Goal: Transaction & Acquisition: Obtain resource

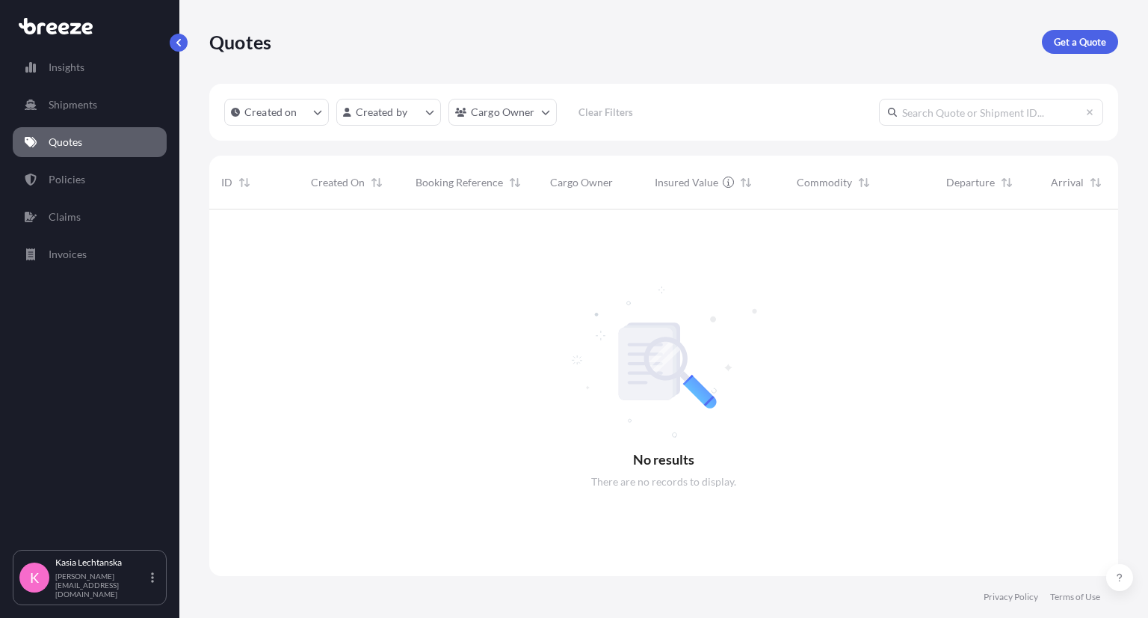
scroll to position [408, 897]
click at [111, 138] on link "Quotes" at bounding box center [90, 142] width 154 height 30
click at [1074, 43] on p "Get a Quote" at bounding box center [1080, 41] width 52 height 15
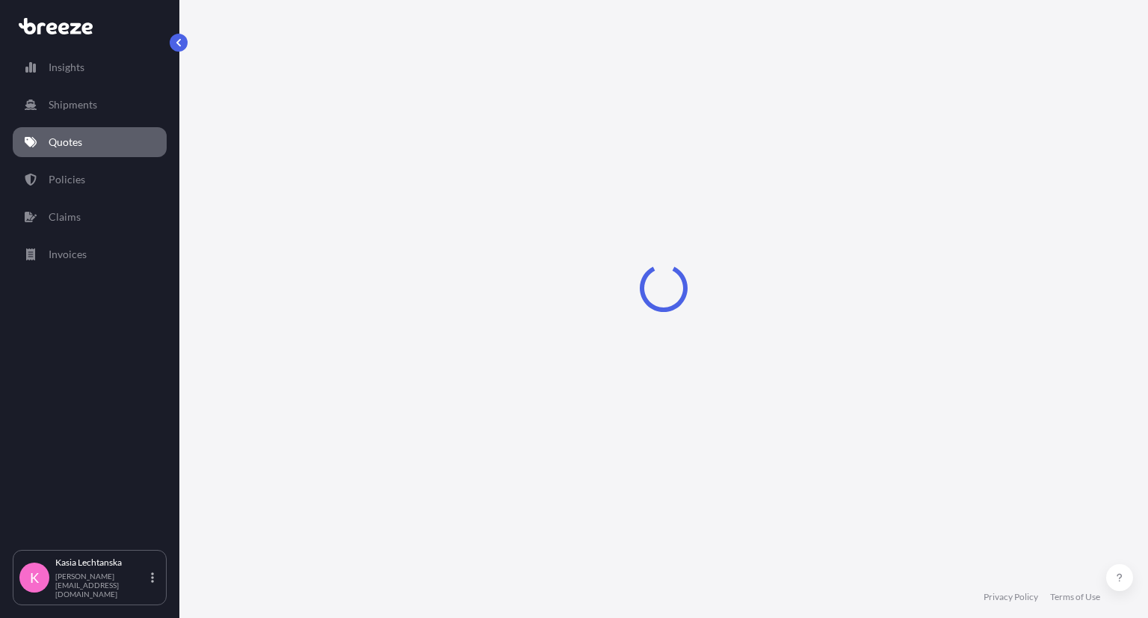
select select "Road"
select select "Sea"
select select "1"
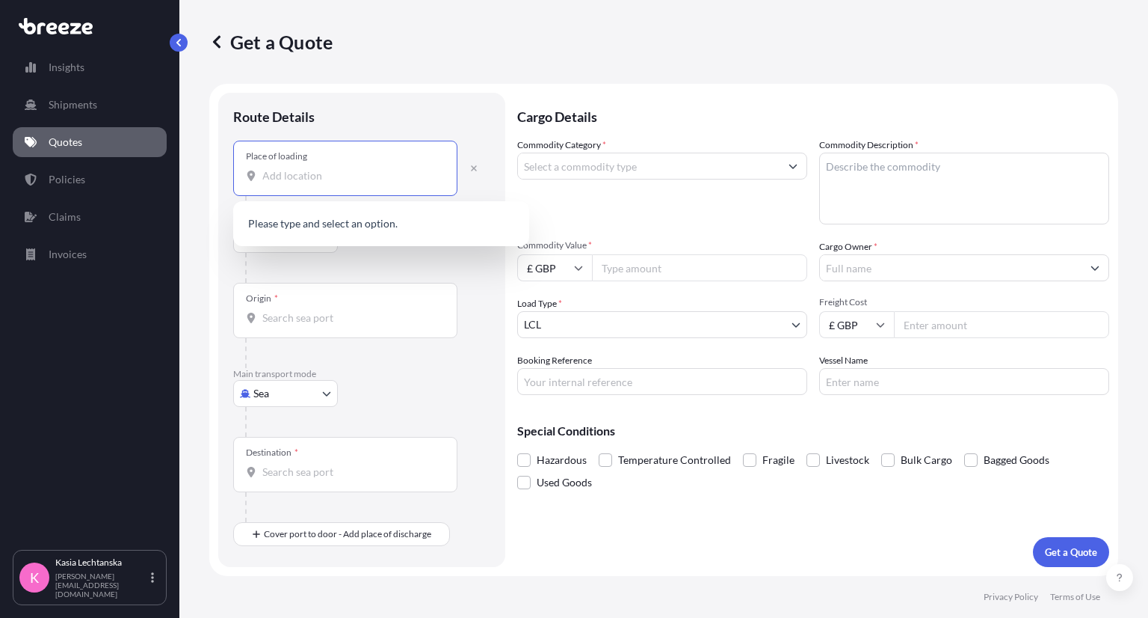
click at [293, 175] on input "Place of loading" at bounding box center [350, 175] width 176 height 15
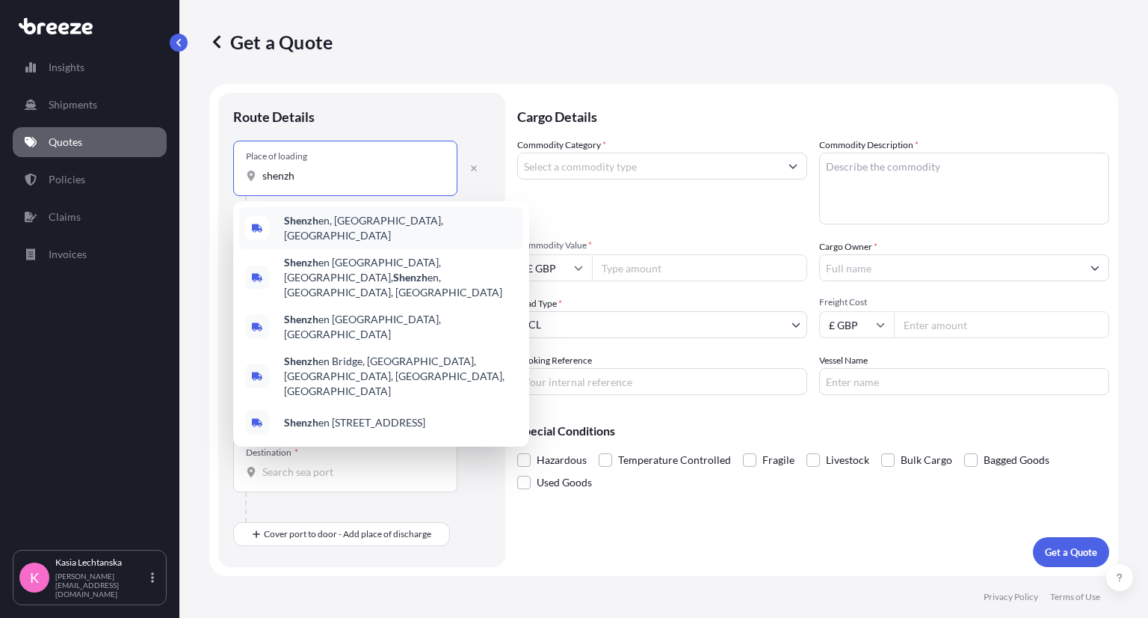
click at [397, 227] on span "Shenzh en, [GEOGRAPHIC_DATA], [GEOGRAPHIC_DATA]" at bounding box center [400, 228] width 233 height 30
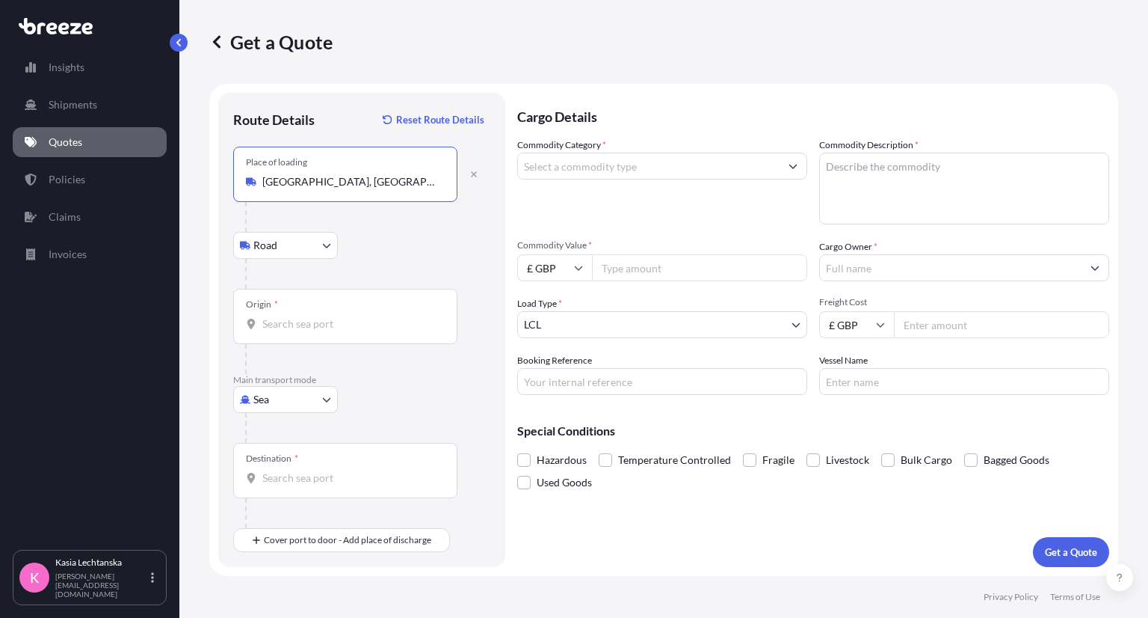
type input "[GEOGRAPHIC_DATA], [GEOGRAPHIC_DATA], [GEOGRAPHIC_DATA]"
click at [298, 321] on input "Origin *" at bounding box center [350, 323] width 176 height 15
type input "CNSNZ - [GEOGRAPHIC_DATA], [GEOGRAPHIC_DATA]"
click at [347, 481] on input "Destination *" at bounding box center [350, 477] width 176 height 15
type input "GBFXT - Felixstowe, [GEOGRAPHIC_DATA]"
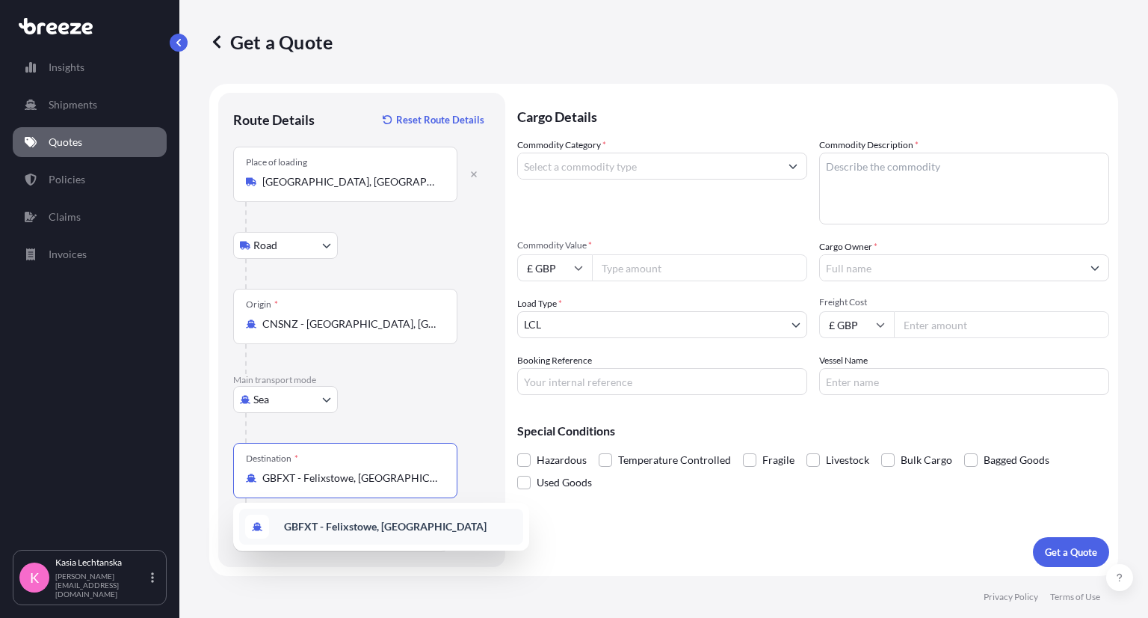
click at [472, 268] on div at bounding box center [367, 274] width 245 height 30
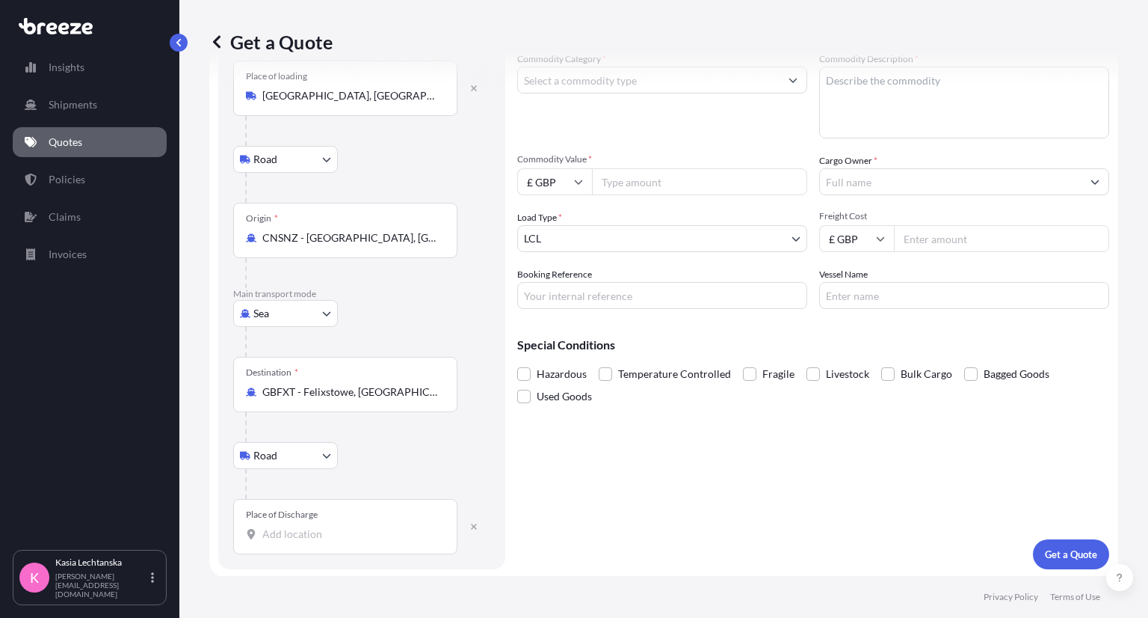
scroll to position [87, 0]
click at [323, 522] on div "Place of Discharge" at bounding box center [345, 525] width 224 height 55
click at [323, 526] on input "Place of Discharge" at bounding box center [350, 533] width 176 height 15
paste input "[STREET_ADDRESS][PERSON_NAME]"
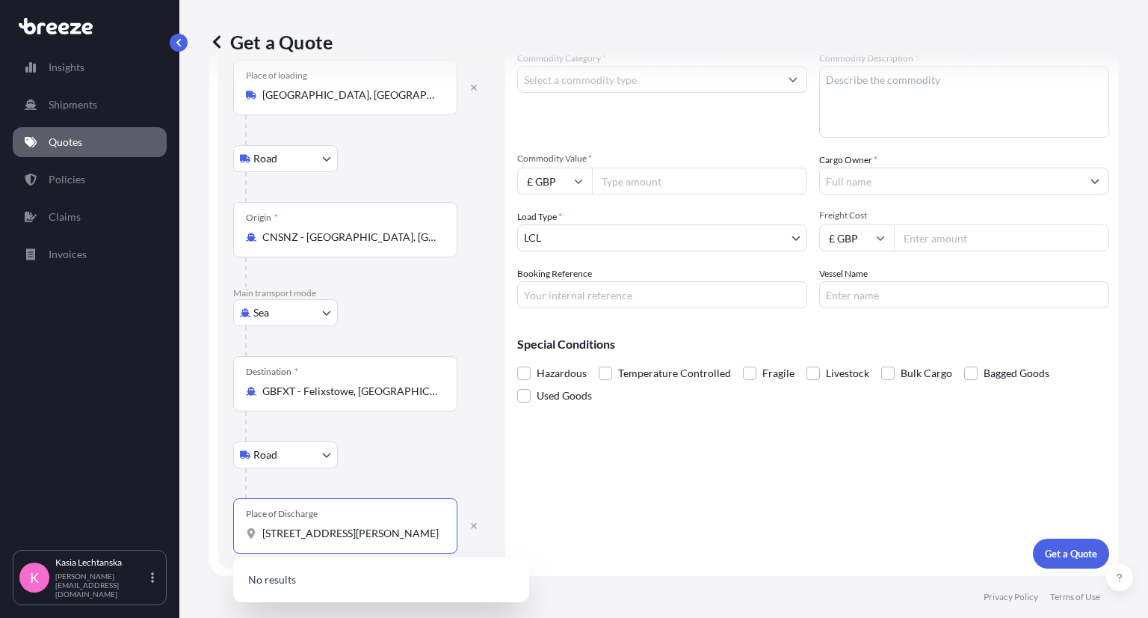
scroll to position [0, 11]
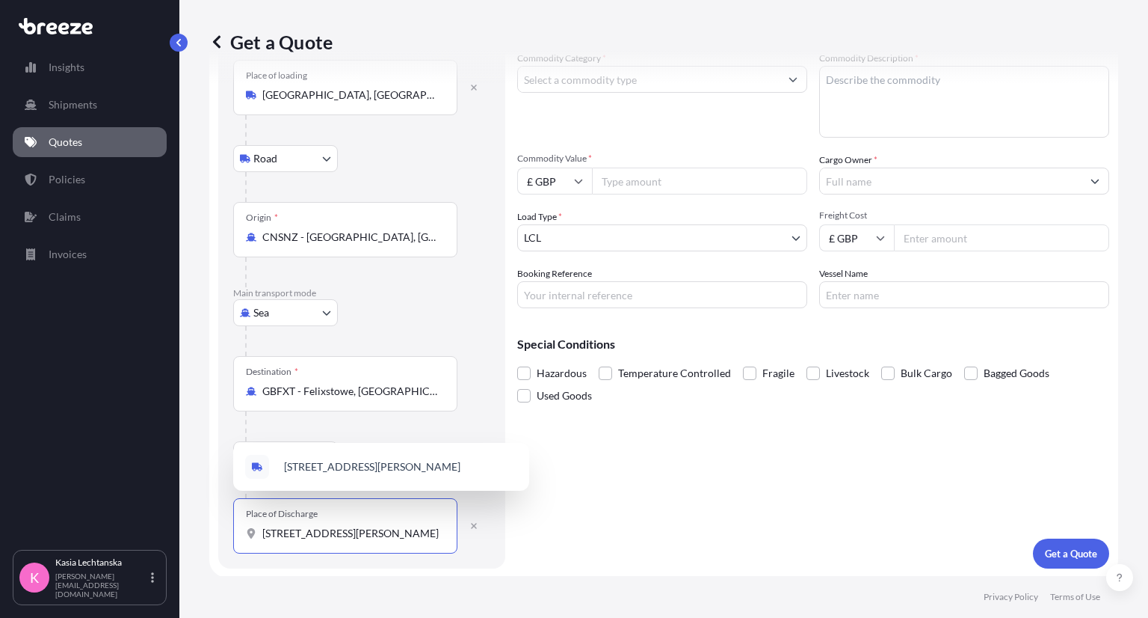
type input "[STREET_ADDRESS][PERSON_NAME]"
click at [724, 497] on div "Cargo Details Commodity Category * Commodity Description * Commodity Value * £ …" at bounding box center [813, 287] width 592 height 562
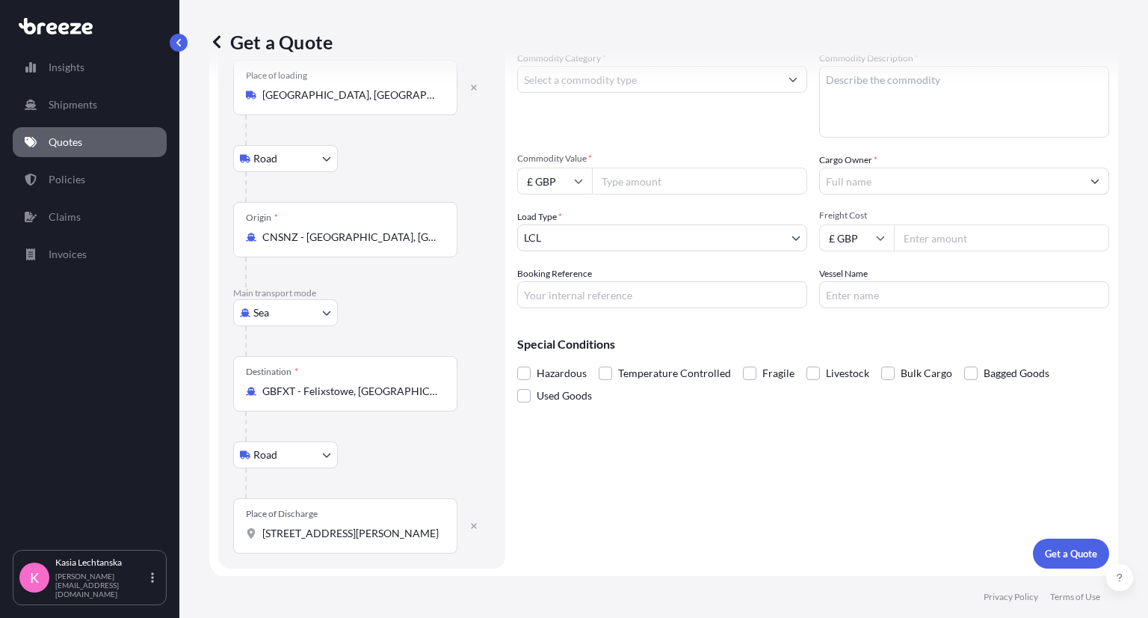
click at [615, 75] on div "Get a Quote" at bounding box center [663, 42] width 909 height 84
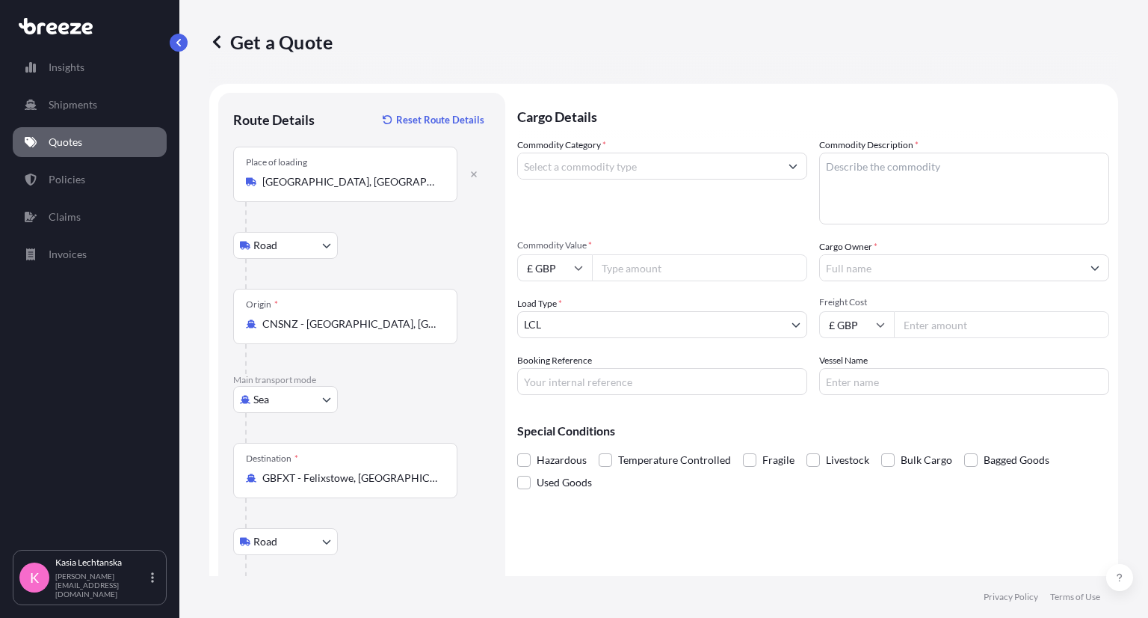
click at [662, 170] on input "Commodity Category *" at bounding box center [649, 166] width 262 height 27
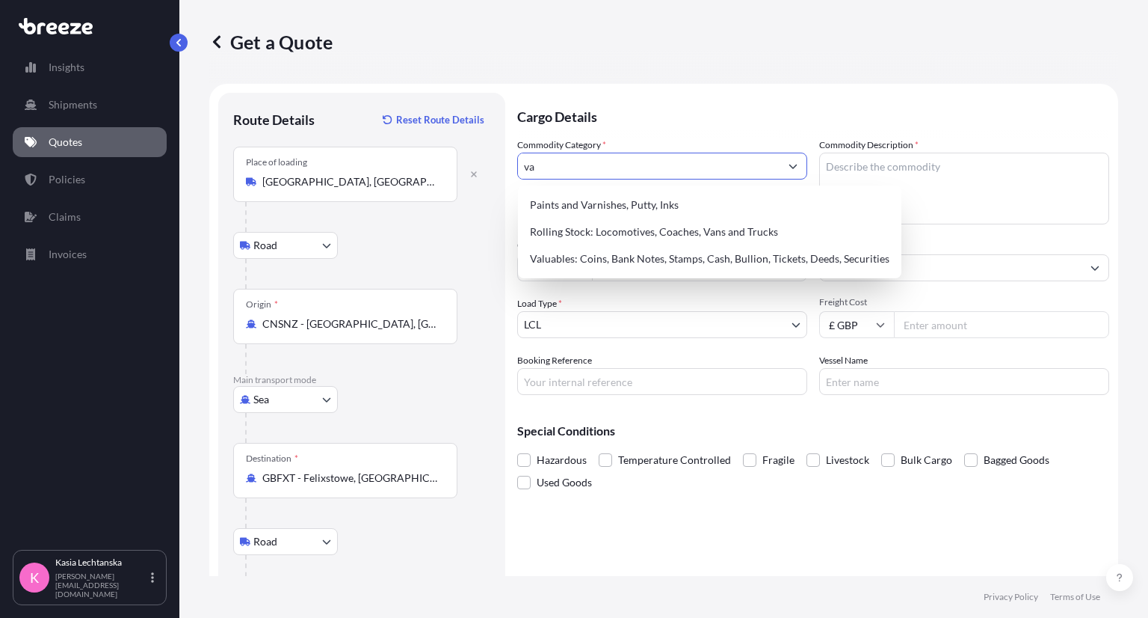
type input "v"
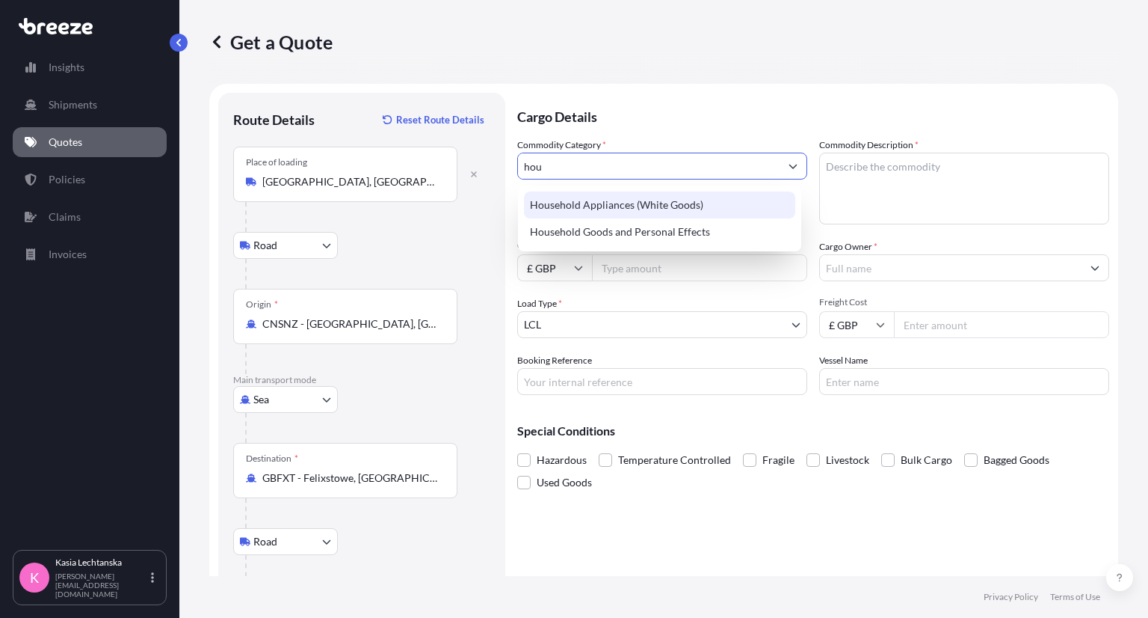
click at [677, 213] on div "Household Appliances (White Goods)" at bounding box center [659, 204] width 271 height 27
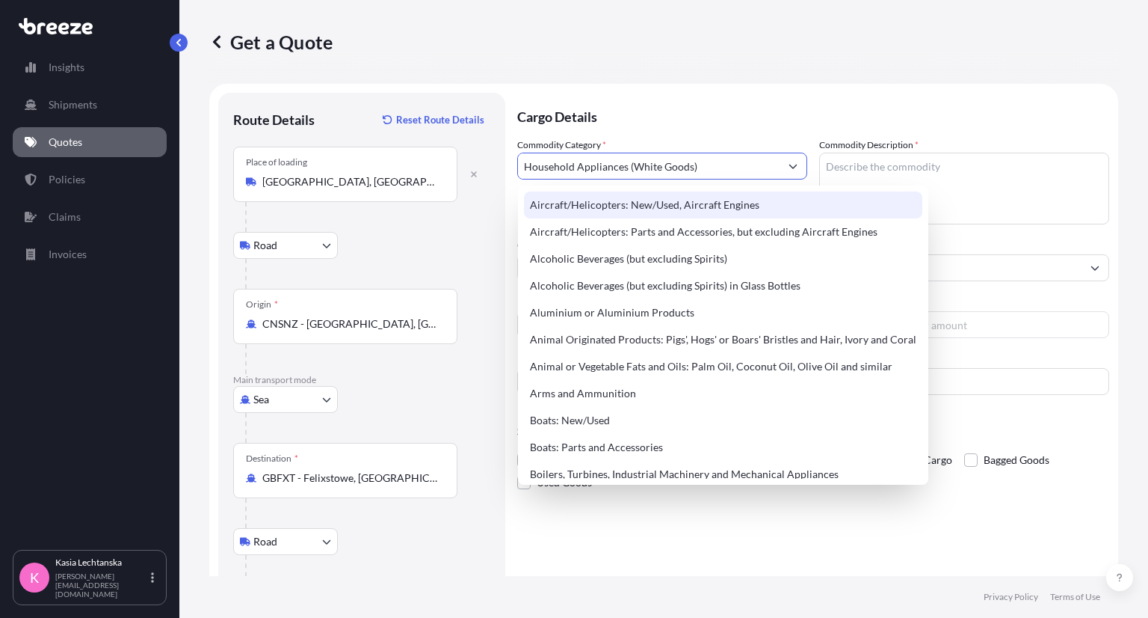
click at [861, 191] on div "Aircraft/Helicopters: New/Used, Aircraft Engines" at bounding box center [723, 204] width 398 height 27
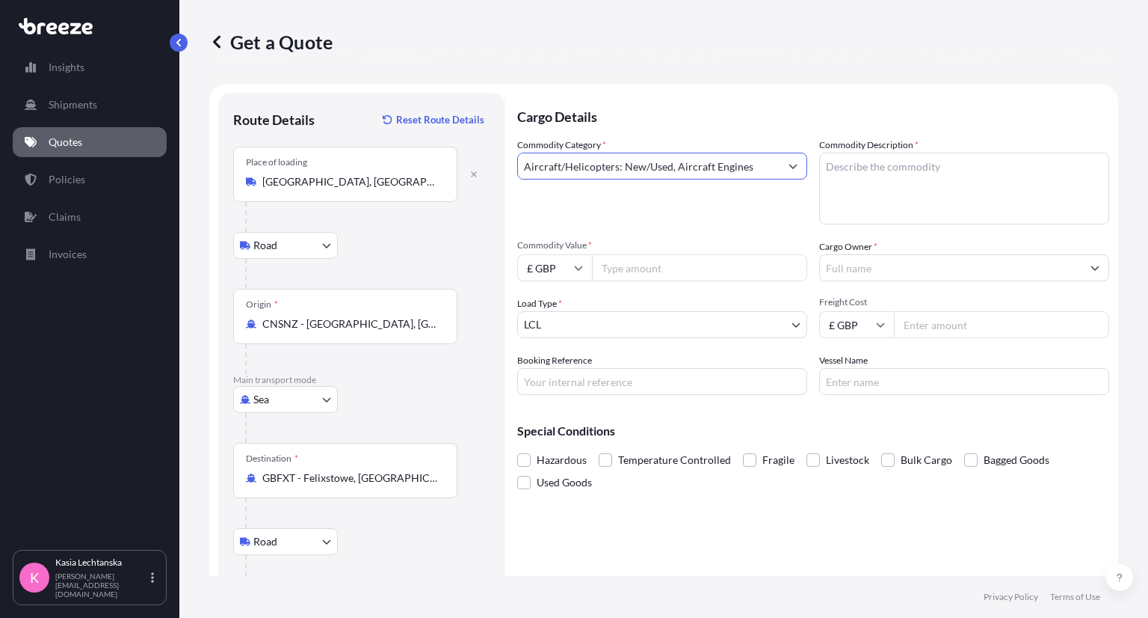
paste input "Xiaomi (smart door lock) and Honor (a phone) on pack"
click at [780, 159] on button "Show suggestions" at bounding box center [793, 166] width 27 height 27
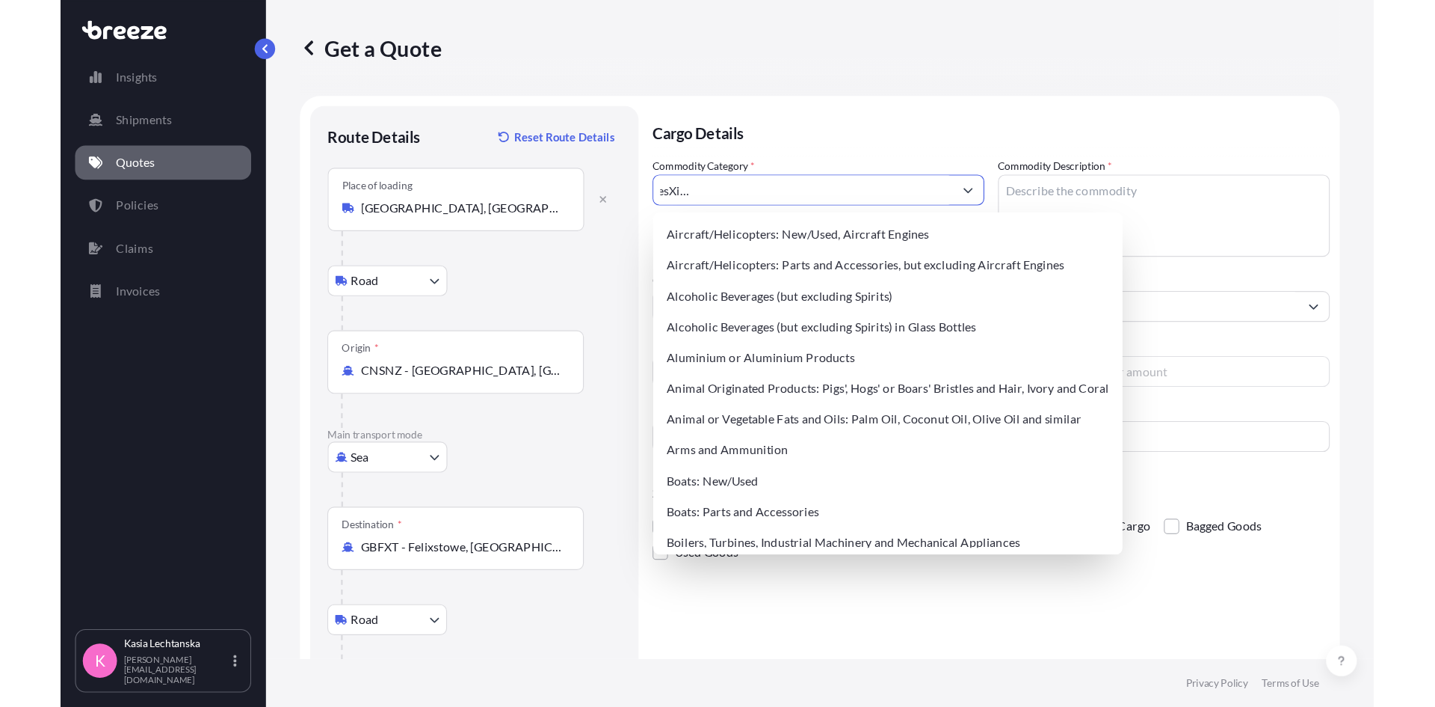
scroll to position [0, 0]
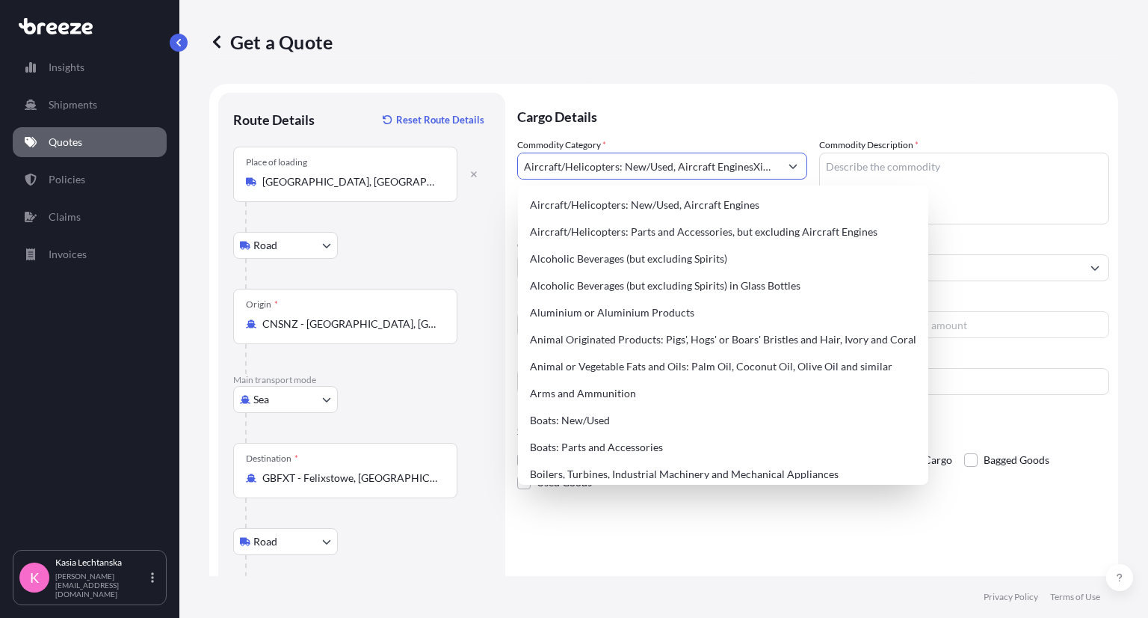
drag, startPoint x: 770, startPoint y: 167, endPoint x: 322, endPoint y: 167, distance: 447.8
click at [322, 167] on form "Route Details Reset Route Details Place of loading [GEOGRAPHIC_DATA], [GEOGRAPH…" at bounding box center [663, 374] width 909 height 580
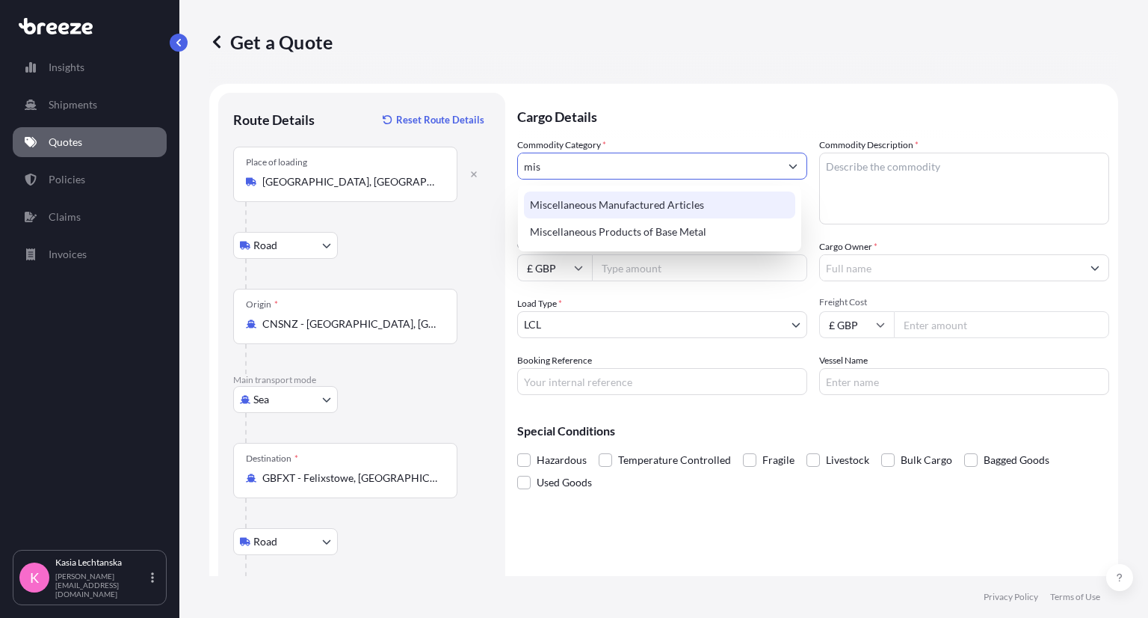
click at [674, 213] on div "Miscellaneous Manufactured Articles" at bounding box center [659, 204] width 271 height 27
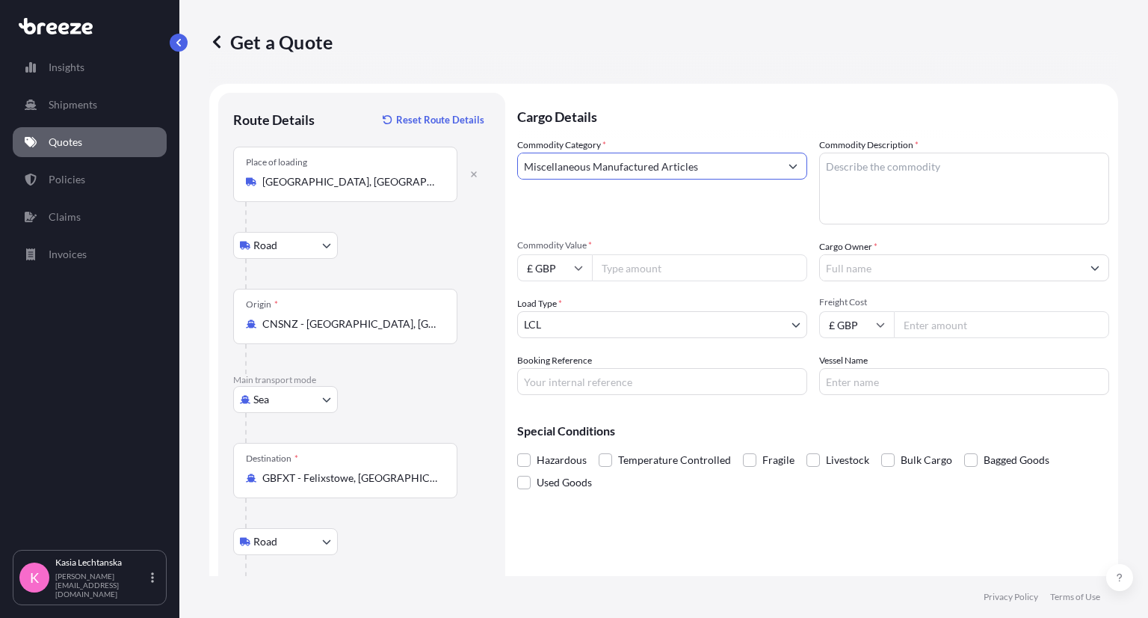
type input "Miscellaneous Manufactured Articles"
click at [870, 179] on textarea "Commodity Description *" at bounding box center [964, 189] width 290 height 72
paste textarea "Xiaomi (smart door lock) and Honor (a phone) on pack"
click at [1070, 164] on textarea "Xiaomi (smart door lock) and Honor (a phone) on pack" at bounding box center [964, 189] width 290 height 72
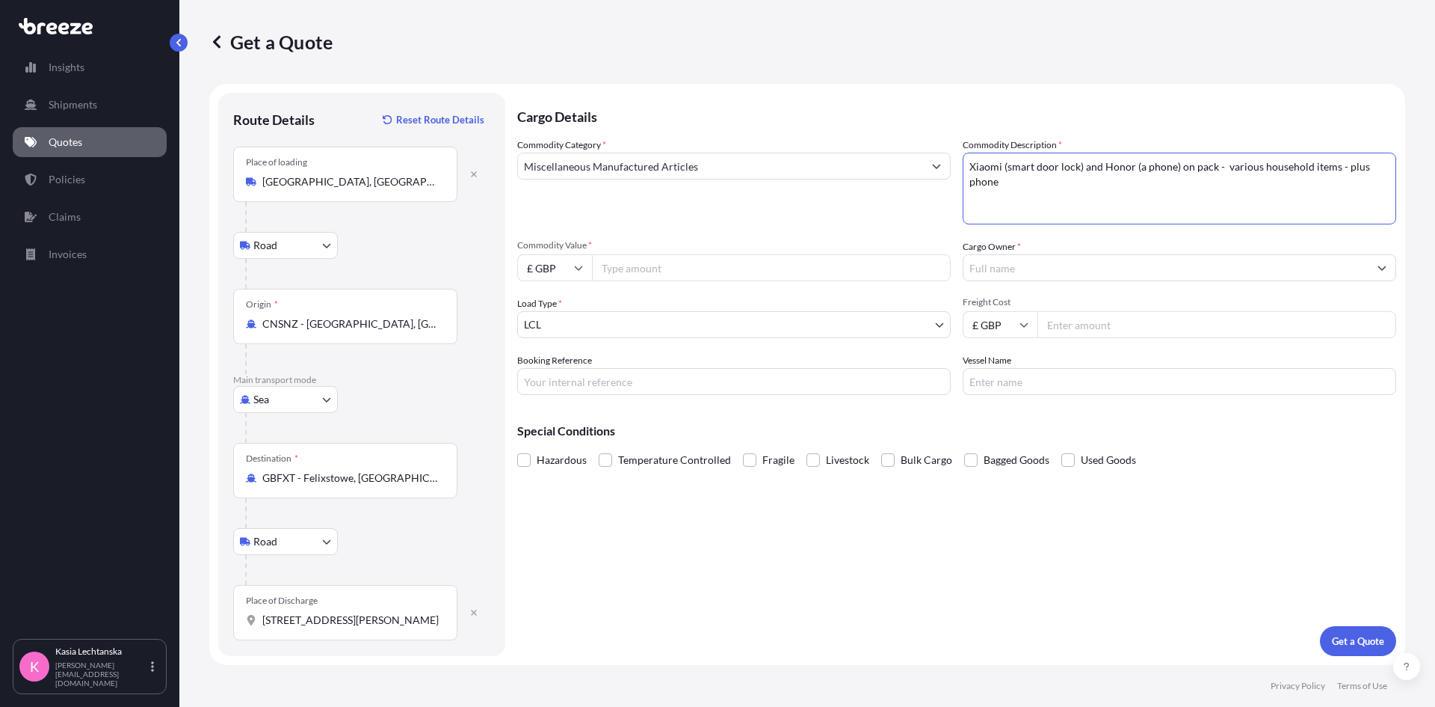
click at [1122, 195] on textarea "Xiaomi (smart door lock) and Honor (a phone) on pack - various household items …" at bounding box center [1180, 189] width 434 height 72
click at [1074, 180] on textarea "Xiaomi (smart door lock) and Honor (a phone) on pack - various household items …" at bounding box center [1180, 189] width 434 height 72
type textarea "Xiaomi (smart door lock) and Honor (a phone) on pack - various household items …"
click at [576, 265] on icon at bounding box center [578, 267] width 9 height 9
drag, startPoint x: 796, startPoint y: 277, endPoint x: 800, endPoint y: 270, distance: 7.7
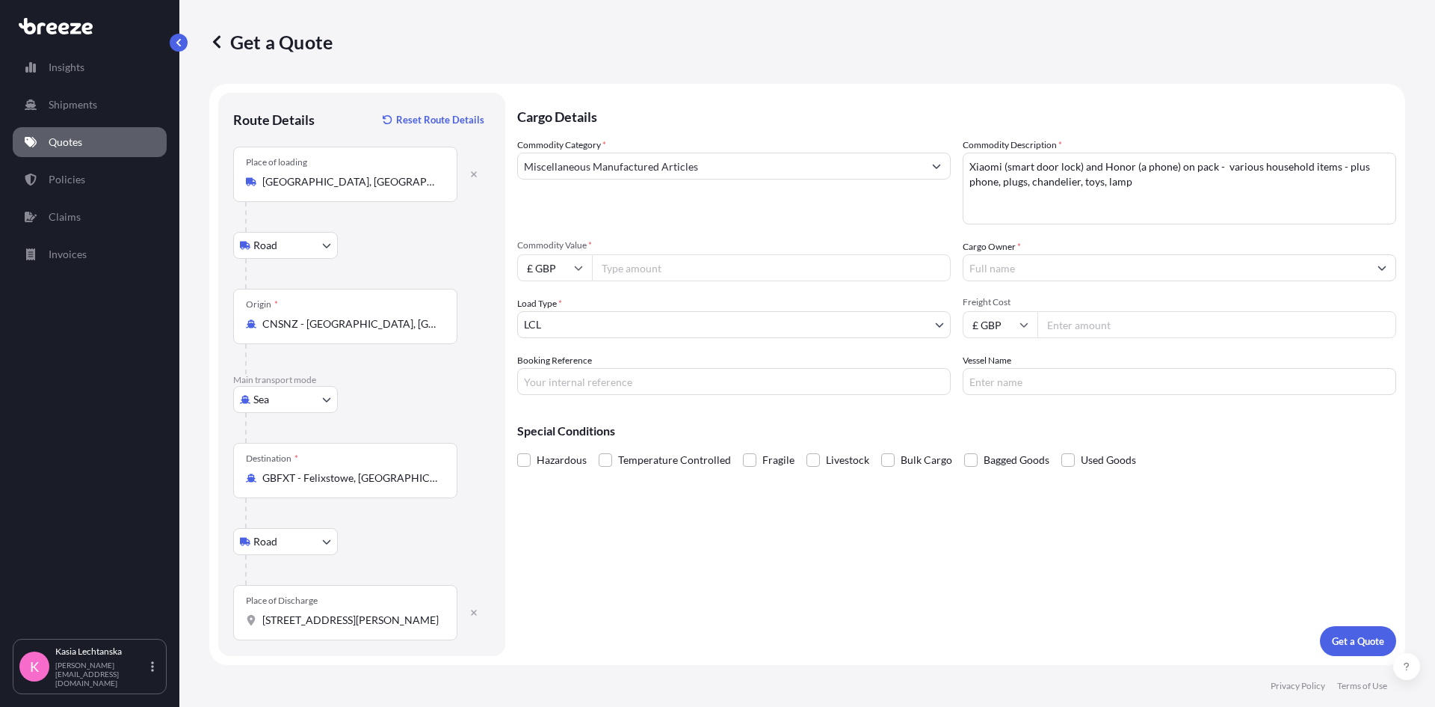
click at [796, 276] on input "Commodity Value *" at bounding box center [771, 267] width 359 height 27
click at [634, 262] on input "Commodity Value *" at bounding box center [771, 267] width 359 height 27
type input "1000"
click at [1131, 265] on input "Cargo Owner *" at bounding box center [1166, 267] width 405 height 27
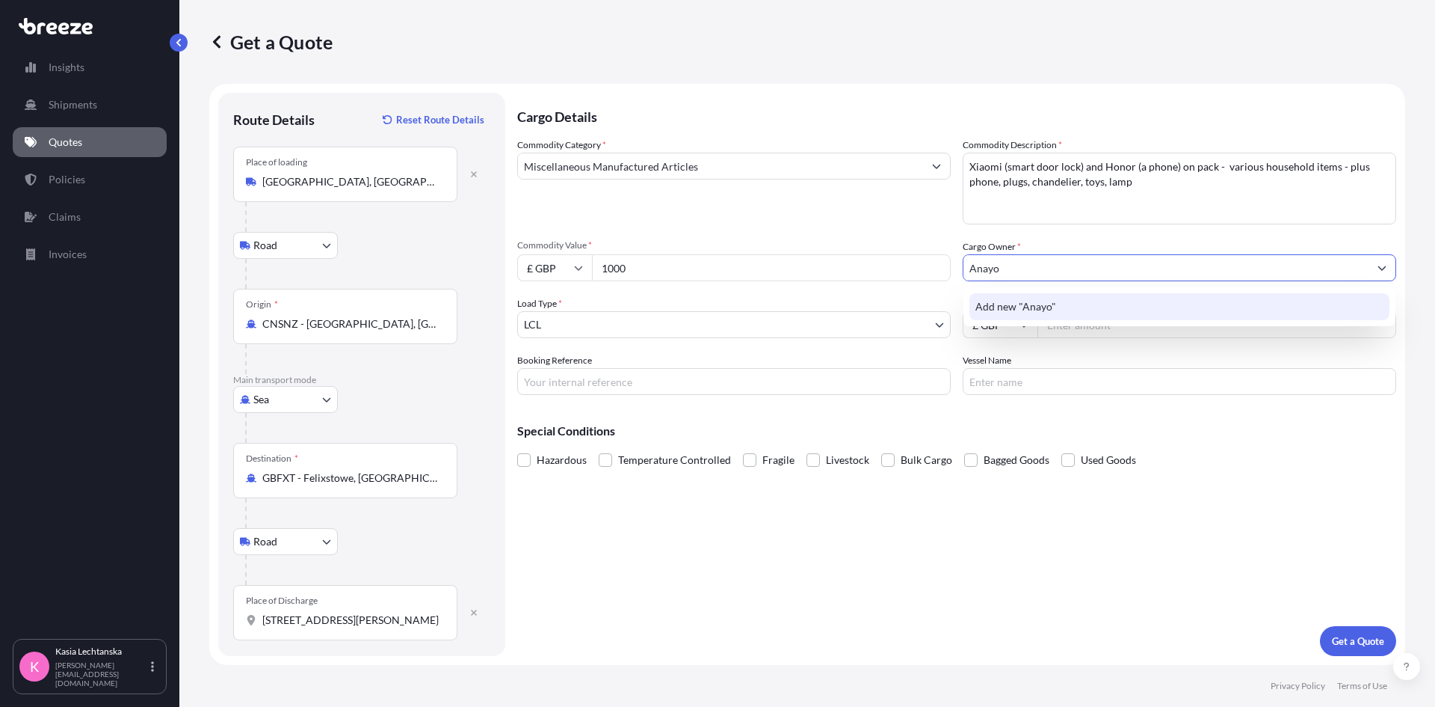
click at [1038, 298] on div "Add new "Anayo"" at bounding box center [1180, 306] width 420 height 27
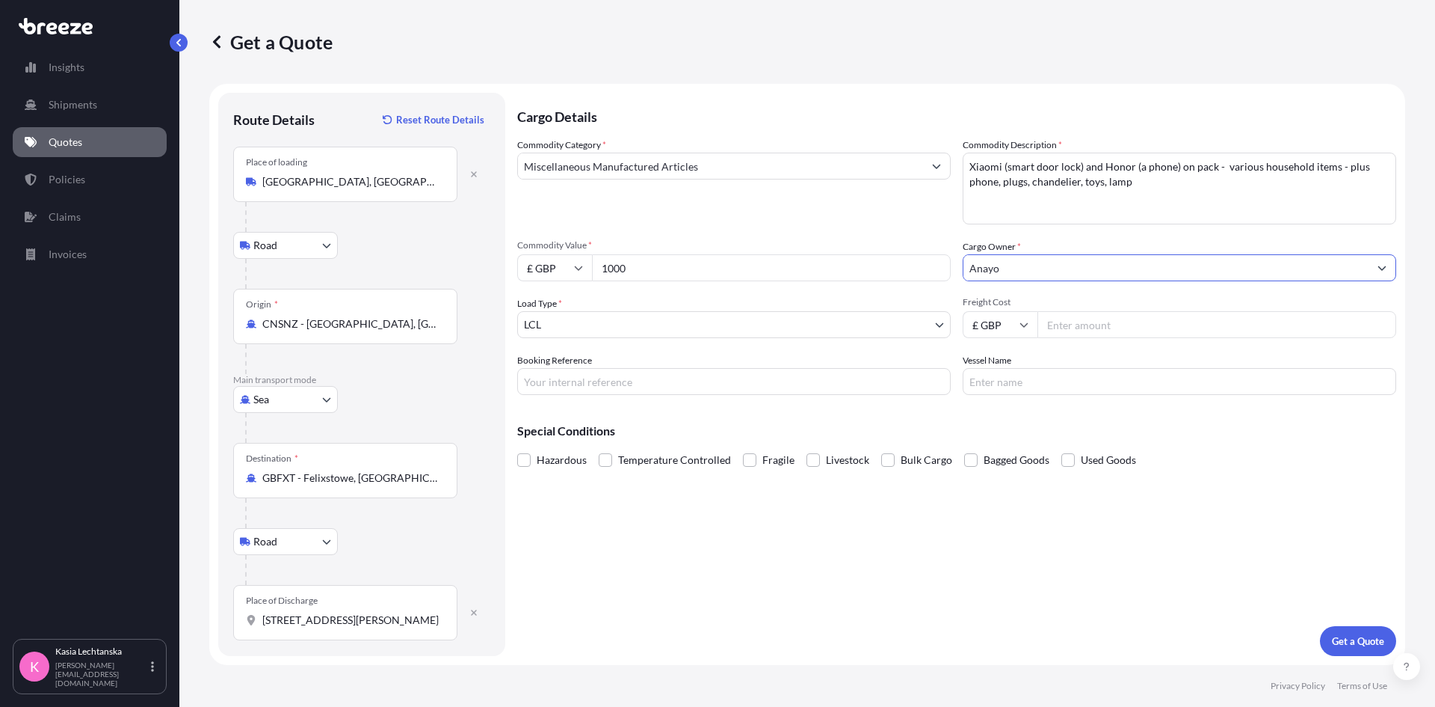
type input "Anayo"
click at [1118, 322] on input "Freight Cost" at bounding box center [1217, 324] width 359 height 27
click at [1002, 328] on input "£ GBP" at bounding box center [1000, 324] width 75 height 27
click at [1003, 426] on div "$ USD" at bounding box center [1000, 428] width 63 height 28
type input "$ USD"
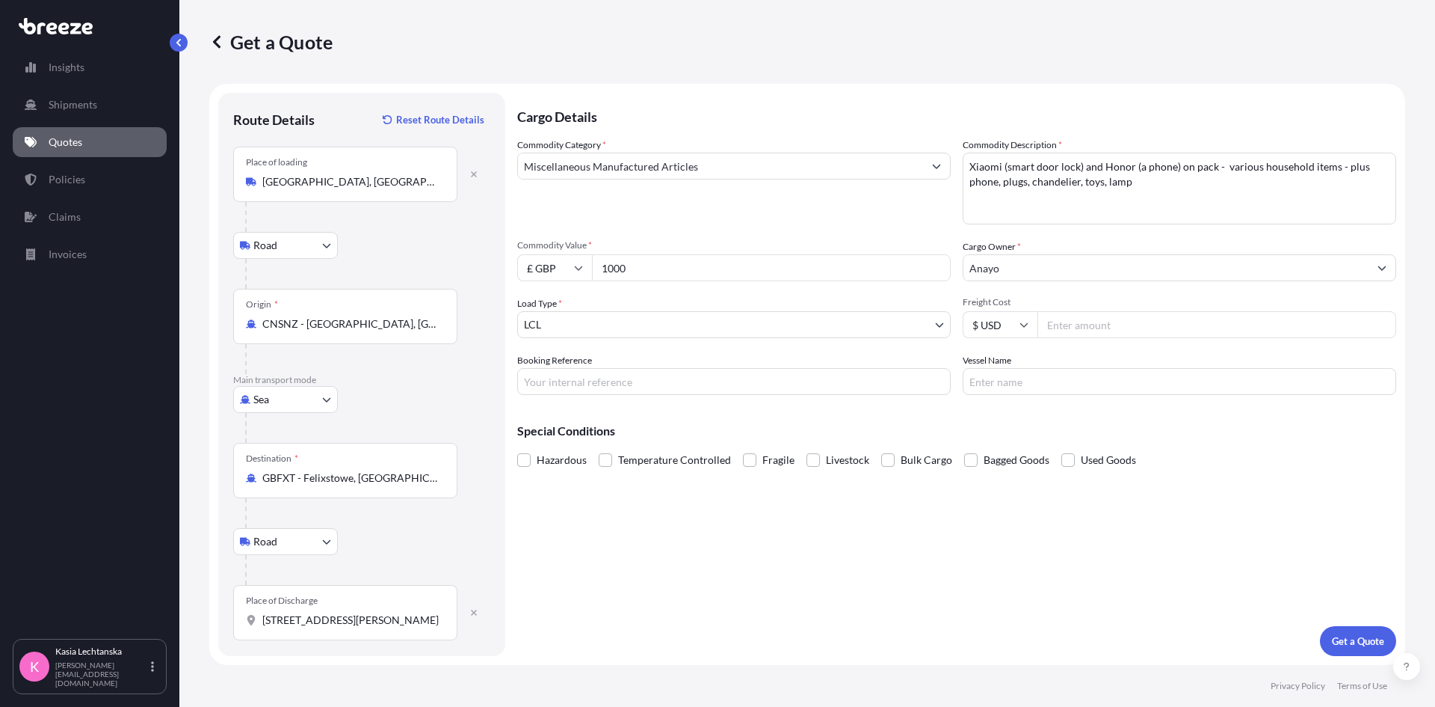
click at [1099, 323] on input "Freight Cost" at bounding box center [1217, 324] width 359 height 27
type input "2"
type input "392"
drag, startPoint x: 600, startPoint y: 374, endPoint x: 1140, endPoint y: 381, distance: 540.6
click at [600, 374] on input "Booking Reference" at bounding box center [734, 381] width 434 height 27
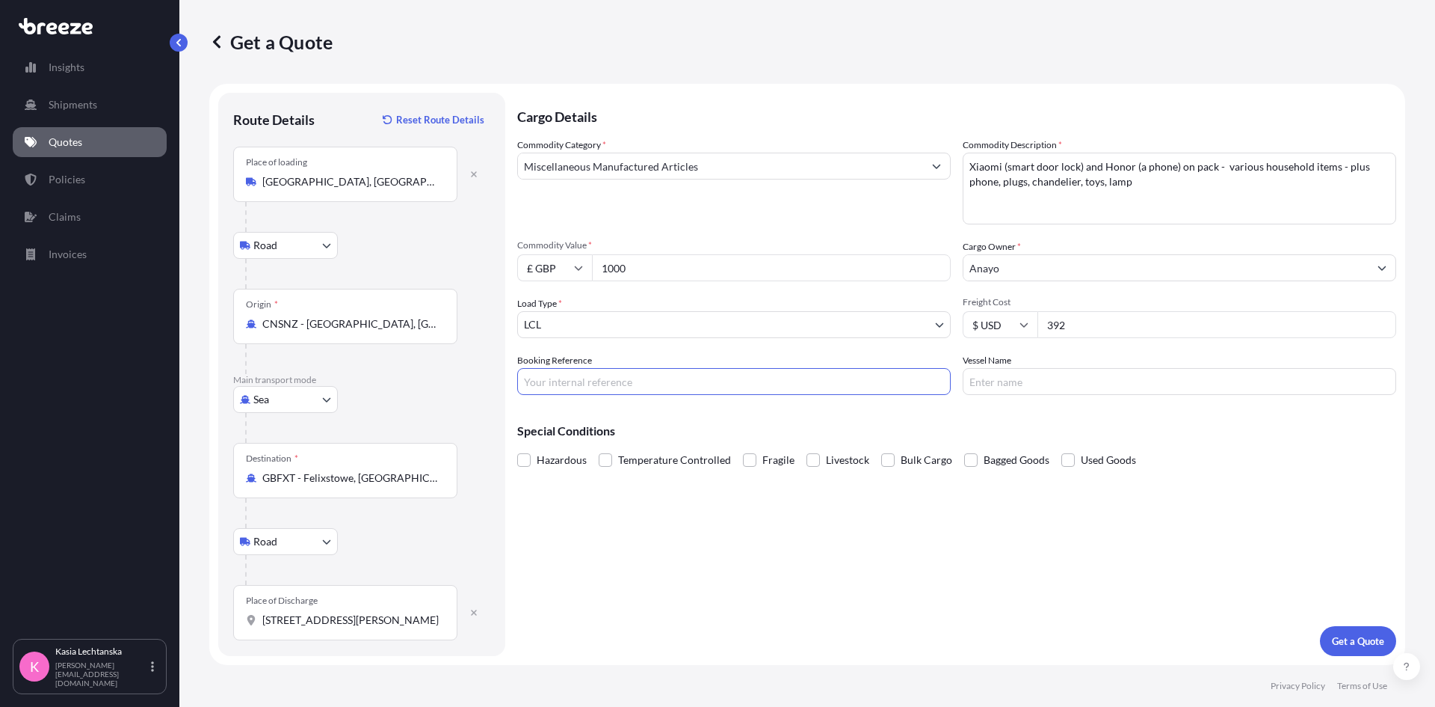
click at [632, 375] on input "Booking Reference" at bounding box center [734, 381] width 434 height 27
click at [760, 372] on input "R1522 44-" at bounding box center [734, 381] width 434 height 27
type input "R1522 44-16023 PRU94901"
click at [1148, 617] on p "Get a Quote" at bounding box center [1358, 640] width 52 height 15
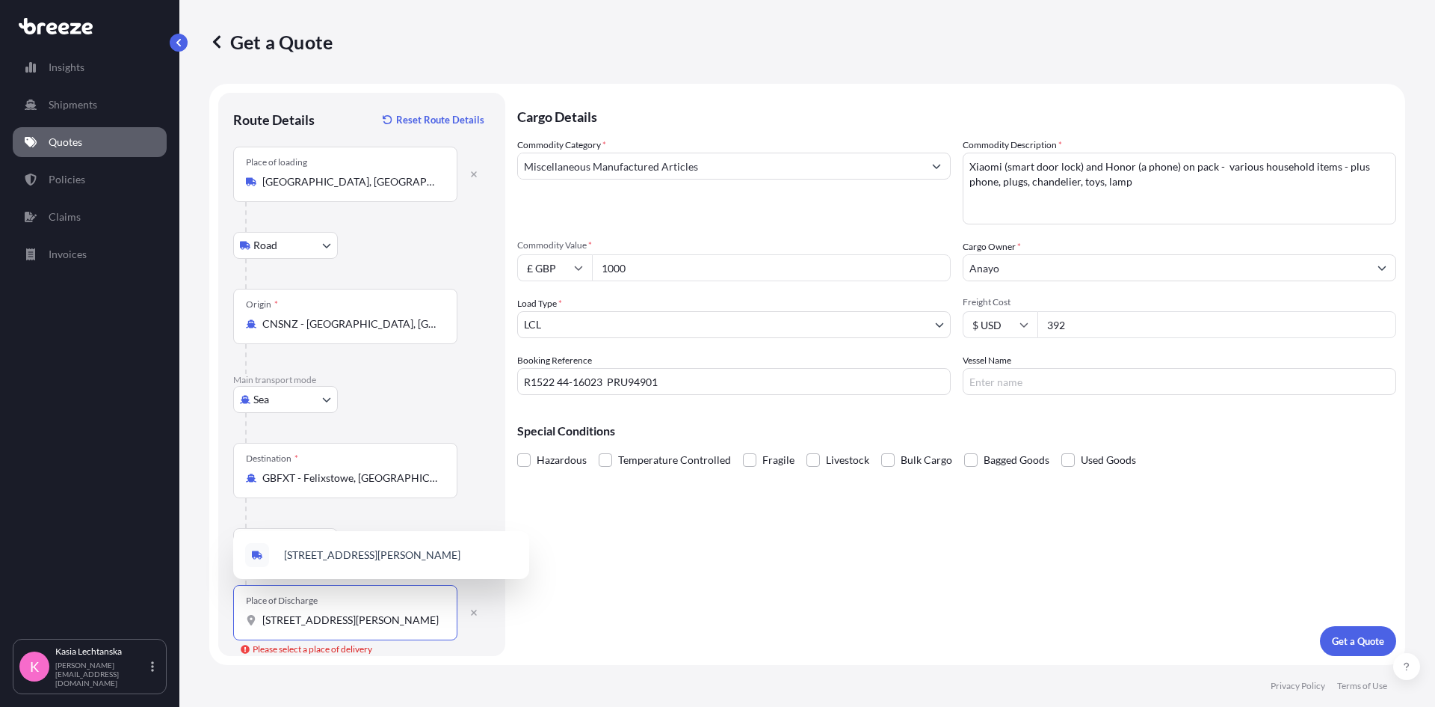
click at [397, 617] on input "[STREET_ADDRESS][PERSON_NAME]" at bounding box center [350, 619] width 176 height 15
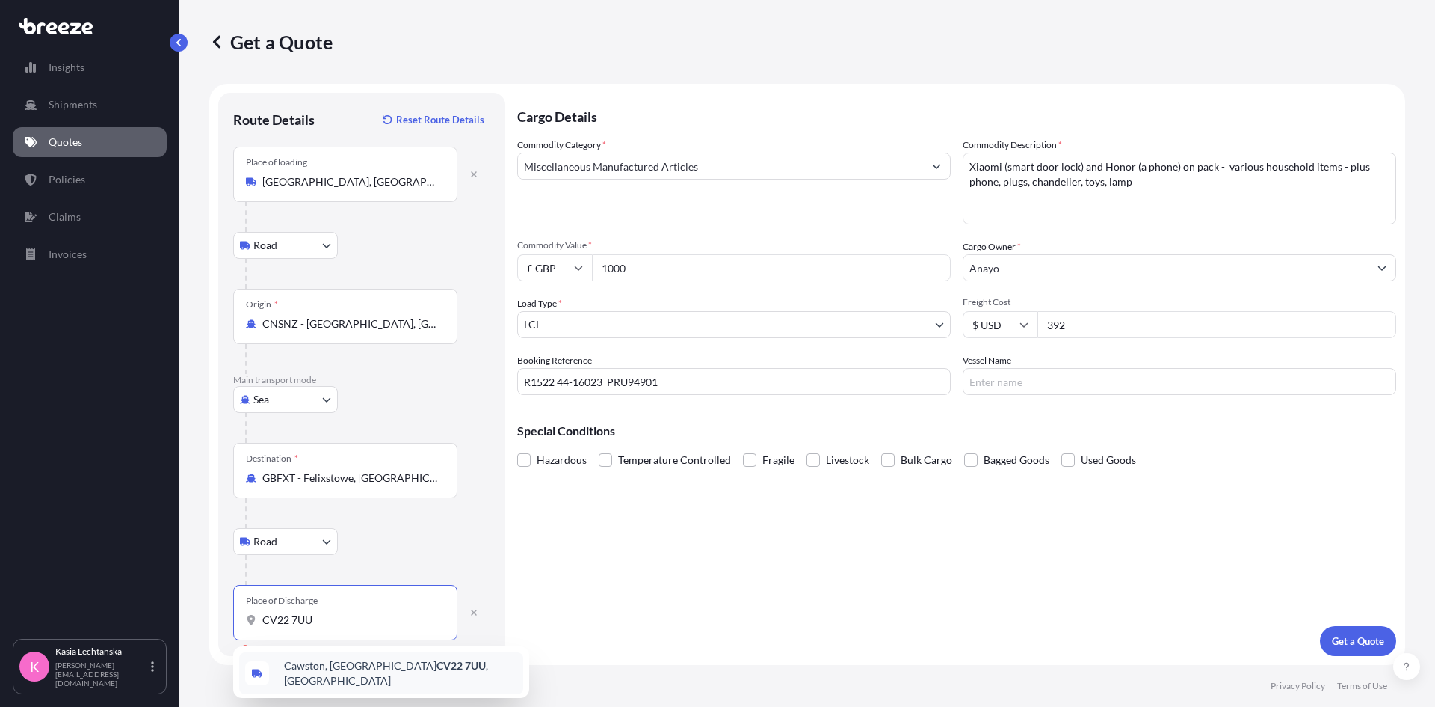
click at [362, 617] on div "[STREET_ADDRESS]" at bounding box center [381, 673] width 284 height 42
type input "[STREET_ADDRESS]"
click at [1148, 617] on p "Get a Quote" at bounding box center [1358, 640] width 52 height 15
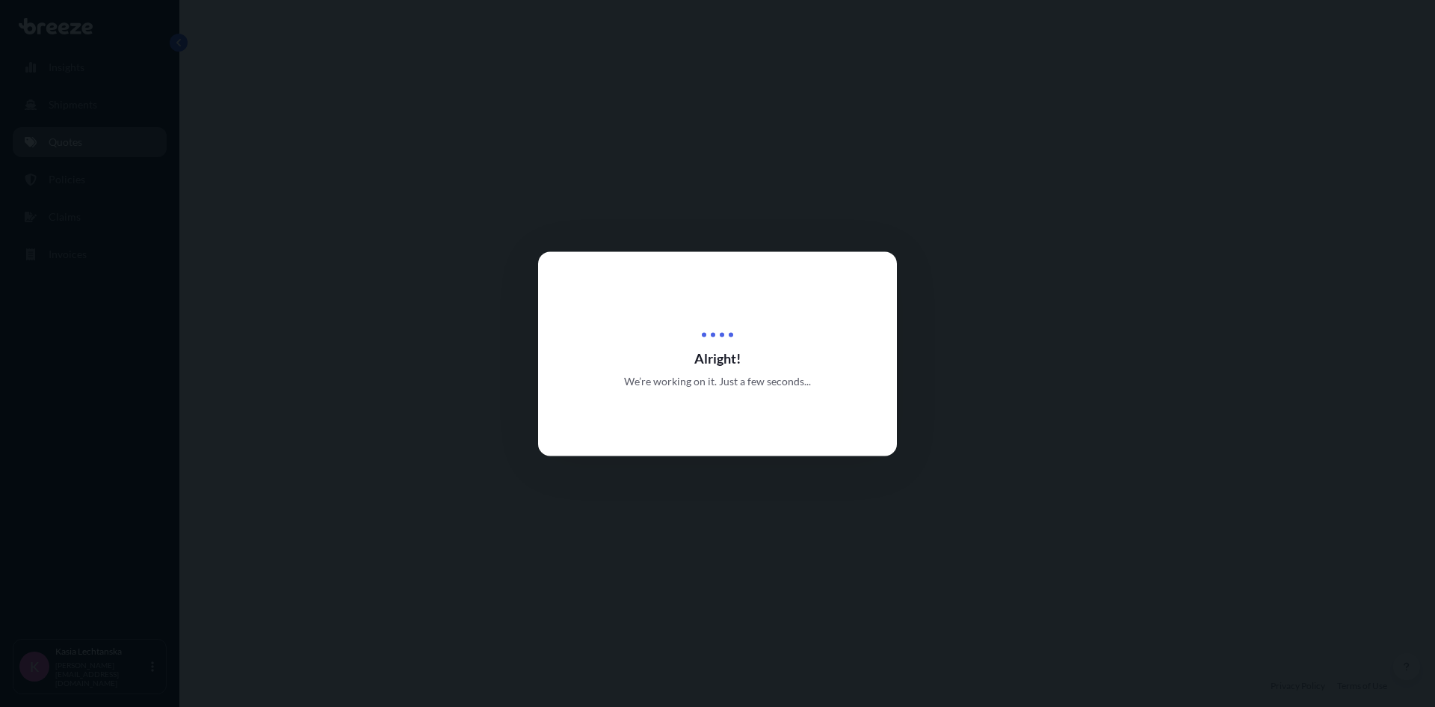
select select "Road"
select select "Sea"
select select "Road"
select select "1"
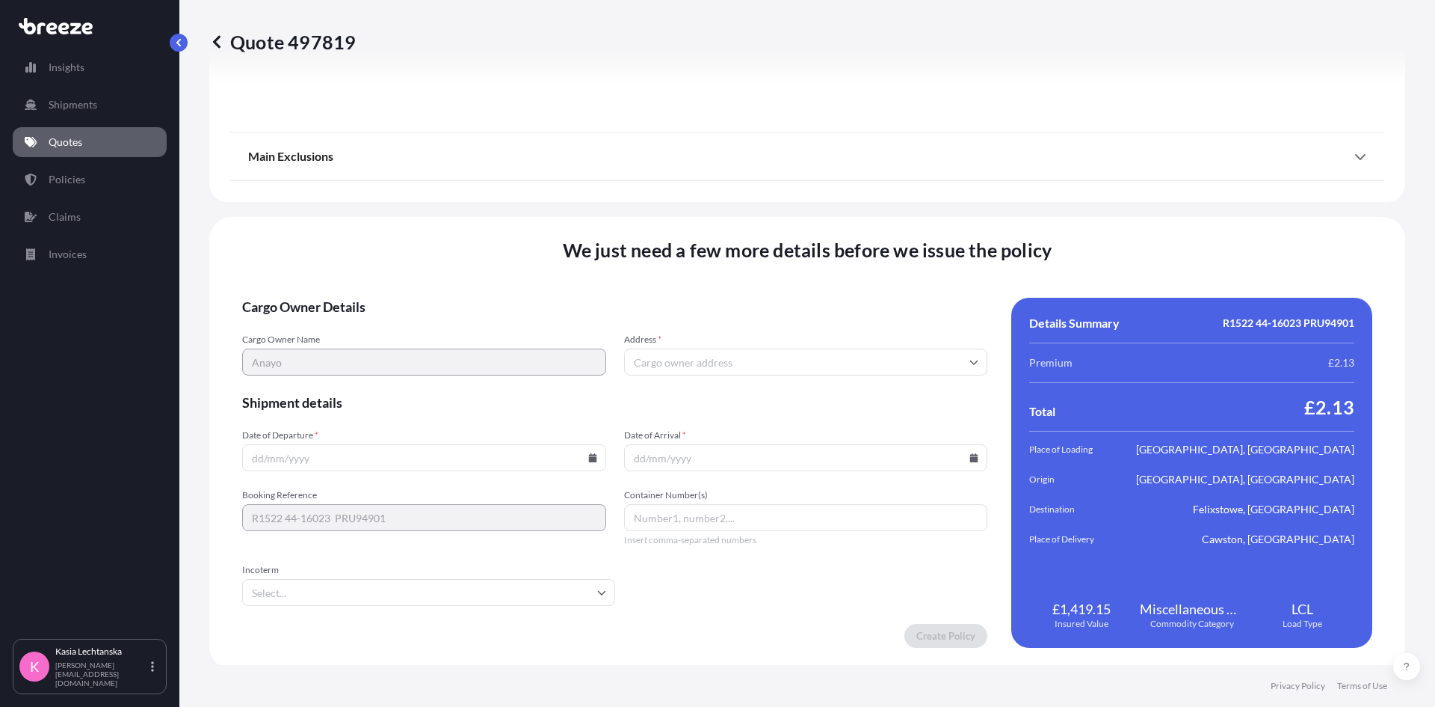
scroll to position [1963, 0]
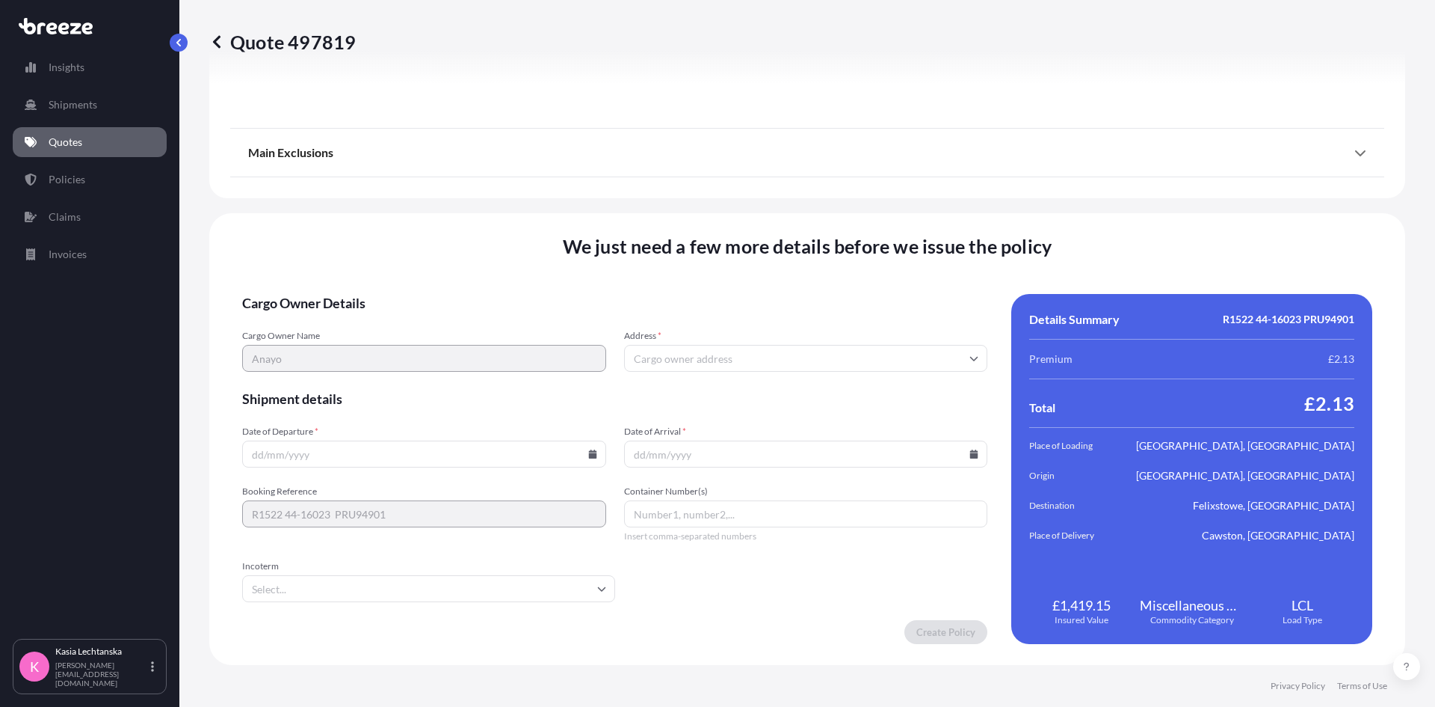
click at [679, 359] on input "Address *" at bounding box center [806, 358] width 364 height 27
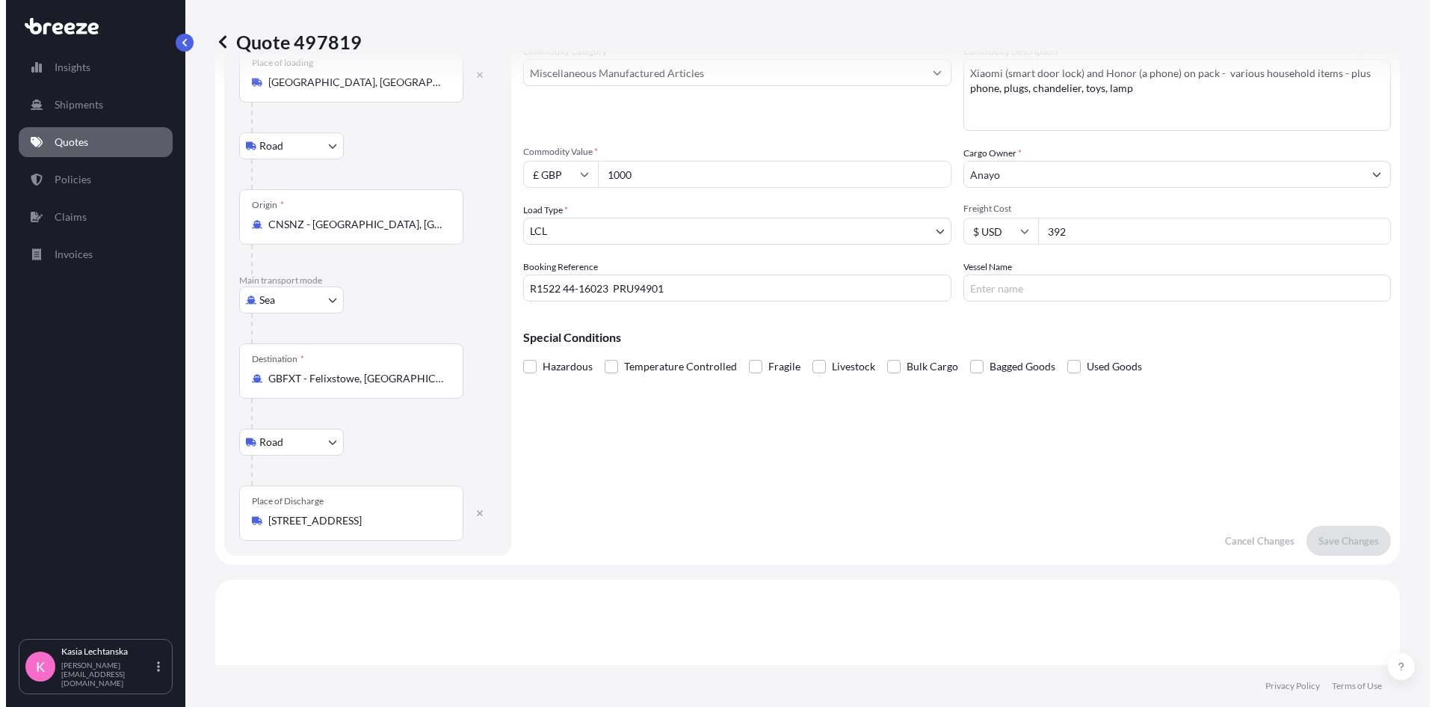
scroll to position [0, 0]
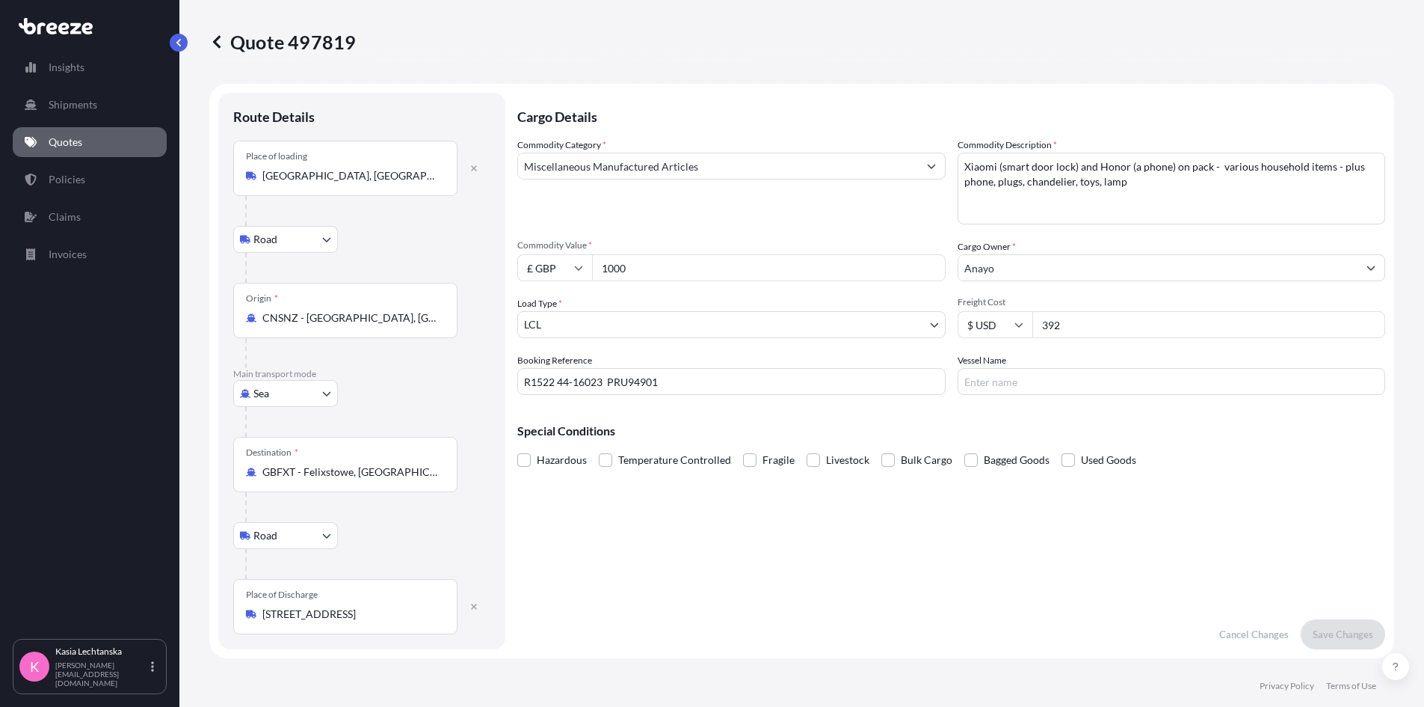
click at [404, 609] on input "[STREET_ADDRESS]" at bounding box center [350, 613] width 176 height 15
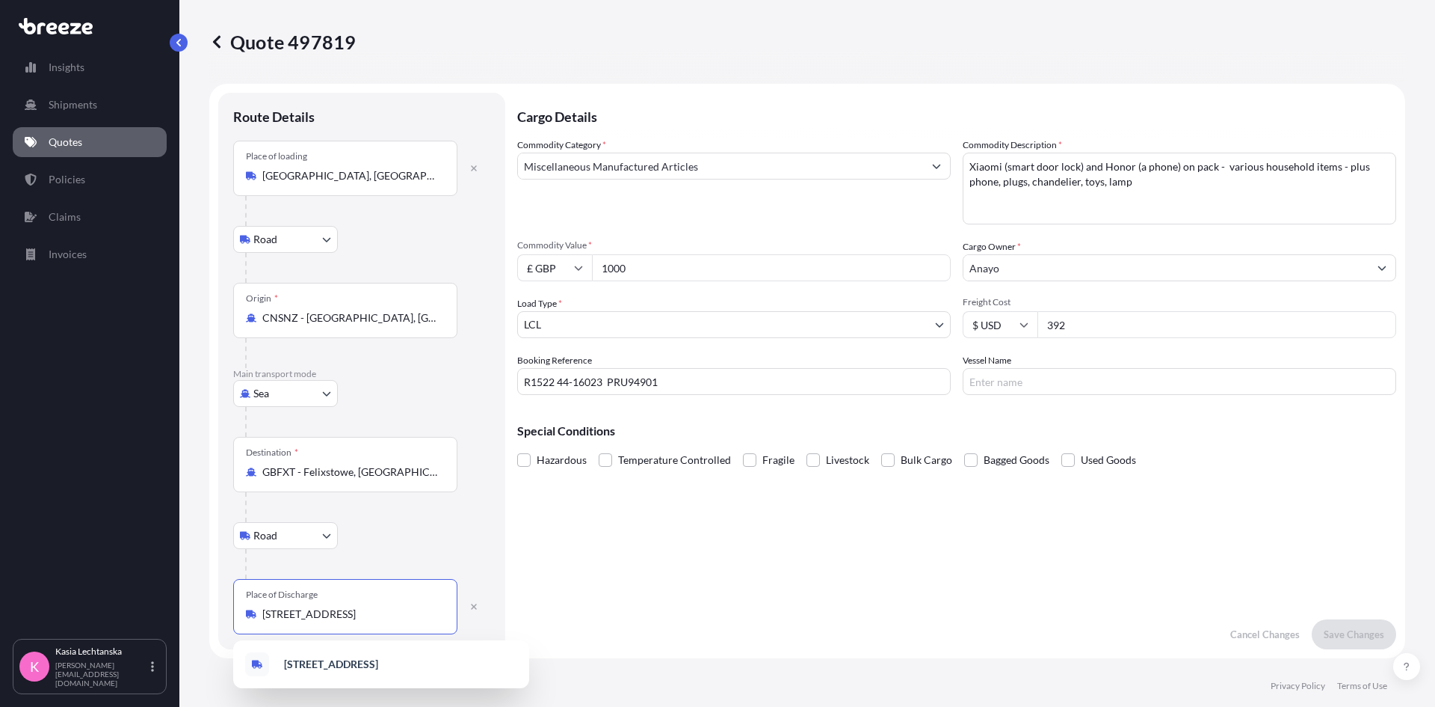
drag, startPoint x: 409, startPoint y: 616, endPoint x: 340, endPoint y: 608, distance: 69.3
click at [340, 608] on input "[STREET_ADDRESS]" at bounding box center [350, 613] width 176 height 15
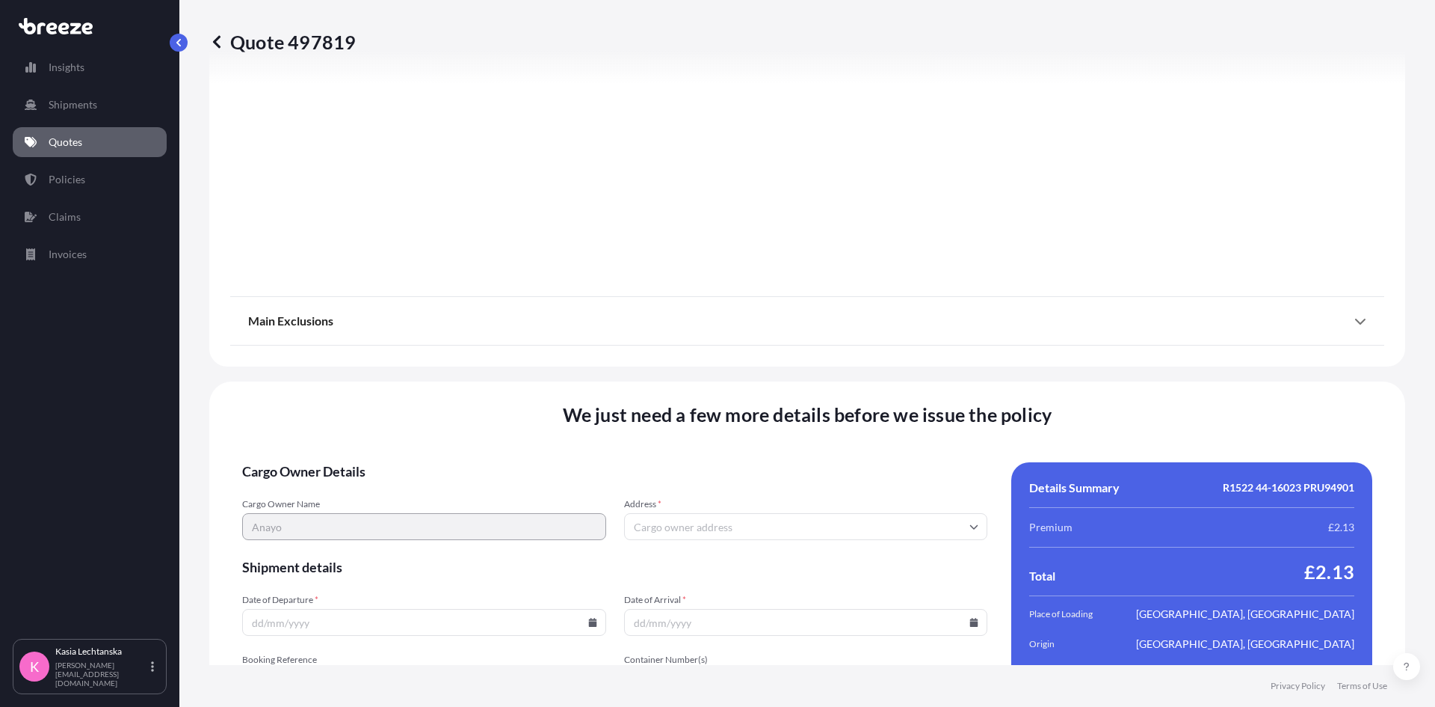
scroll to position [1869, 0]
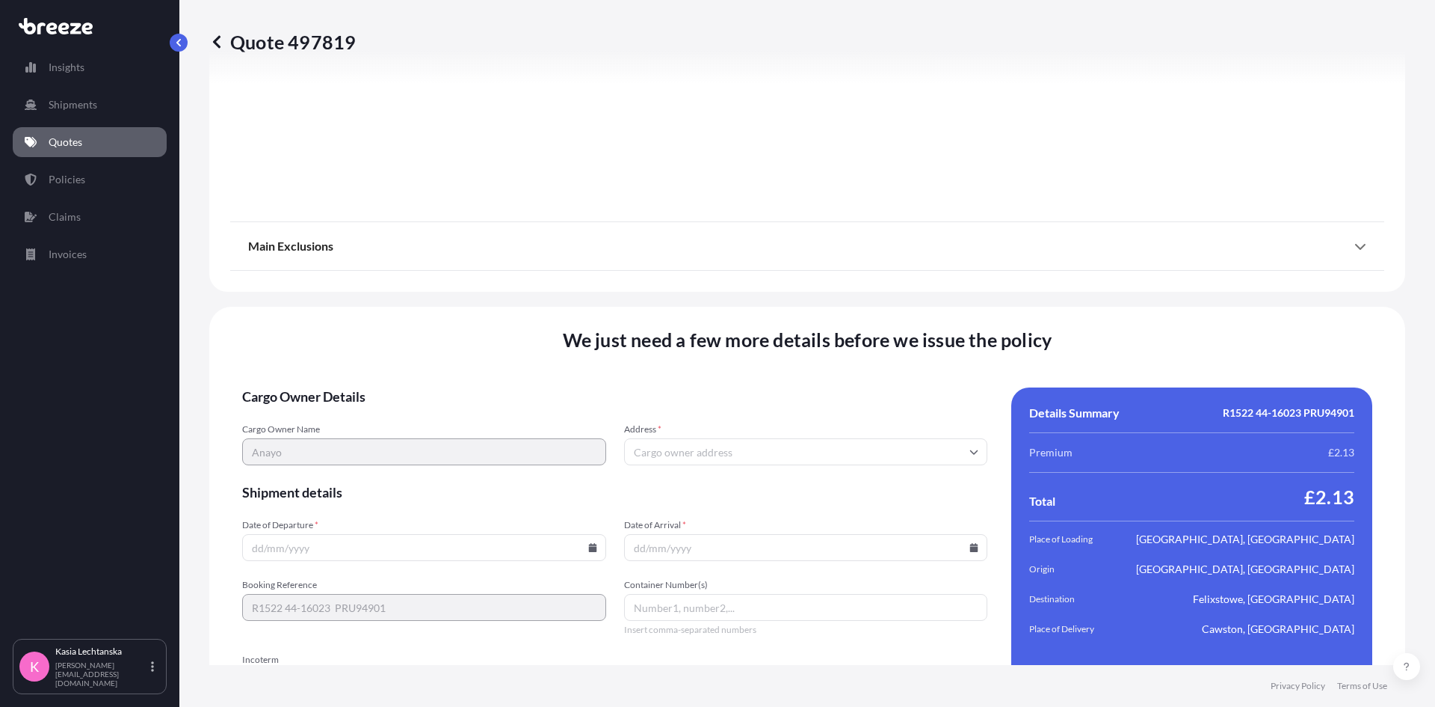
click at [736, 446] on input "Address *" at bounding box center [806, 451] width 364 height 27
paste input "CV22 7UU, [GEOGRAPHIC_DATA]"
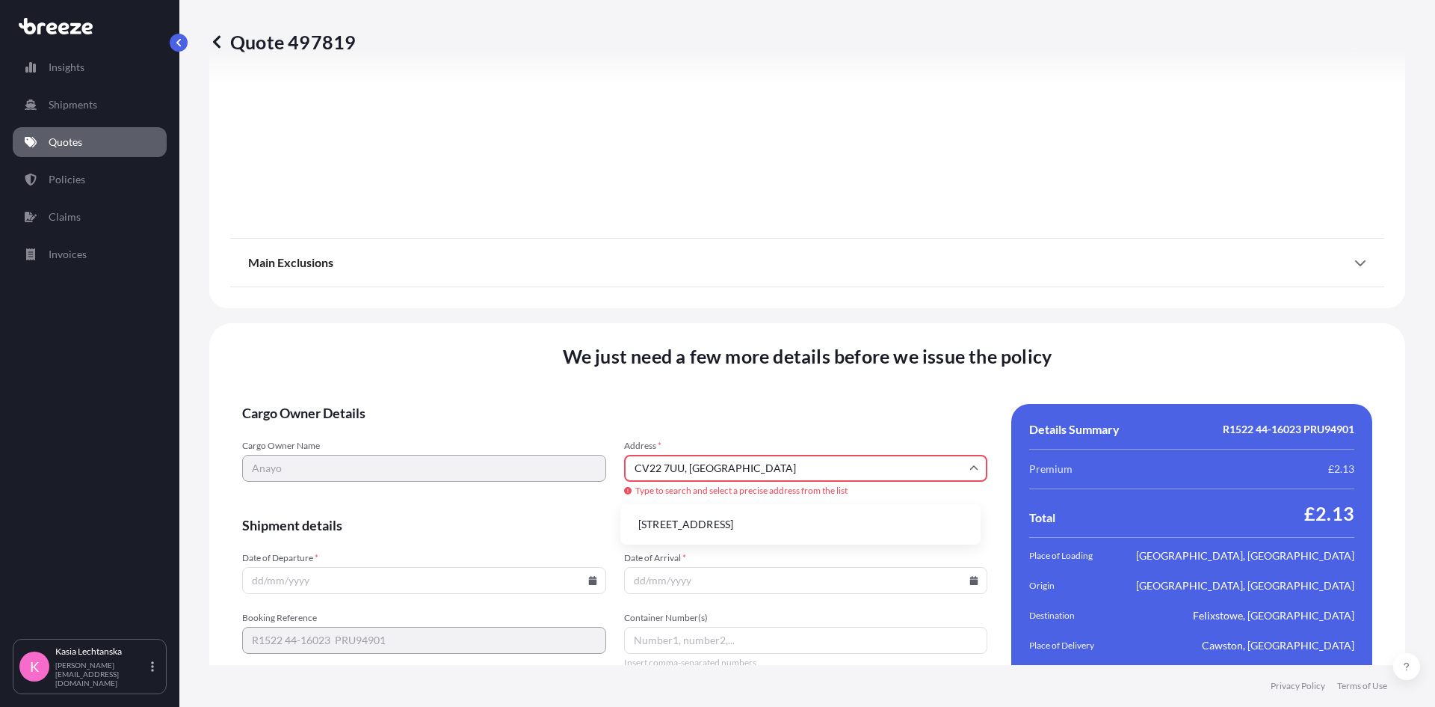
click at [742, 515] on li "[STREET_ADDRESS]" at bounding box center [801, 524] width 348 height 28
type input "[STREET_ADDRESS]"
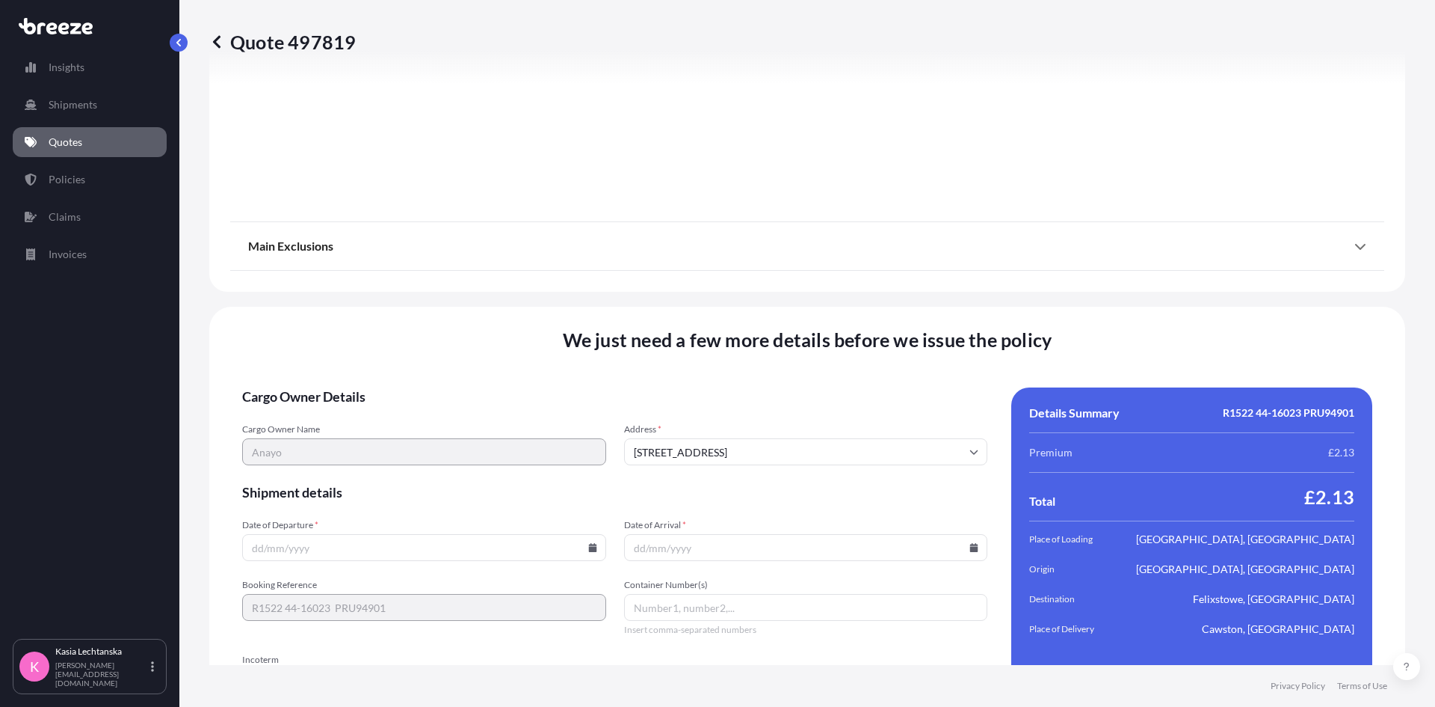
click at [414, 557] on input "Date of Departure *" at bounding box center [424, 547] width 364 height 27
click at [590, 546] on icon at bounding box center [592, 547] width 9 height 9
click at [529, 466] on button "31" at bounding box center [527, 471] width 24 height 24
type input "[DATE]"
click at [701, 544] on input "Date of Arrival *" at bounding box center [806, 547] width 364 height 27
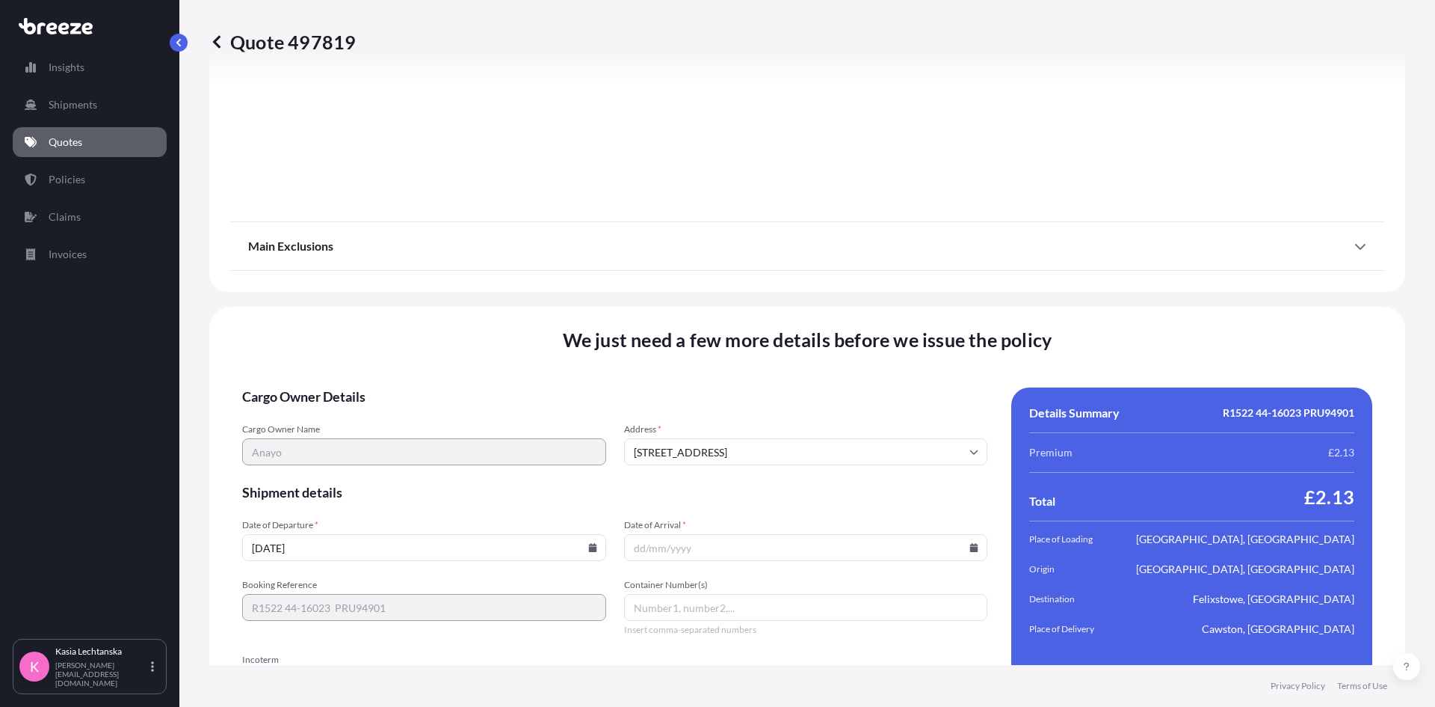
click at [970, 549] on icon at bounding box center [974, 547] width 8 height 9
click at [903, 293] on icon at bounding box center [903, 296] width 4 height 8
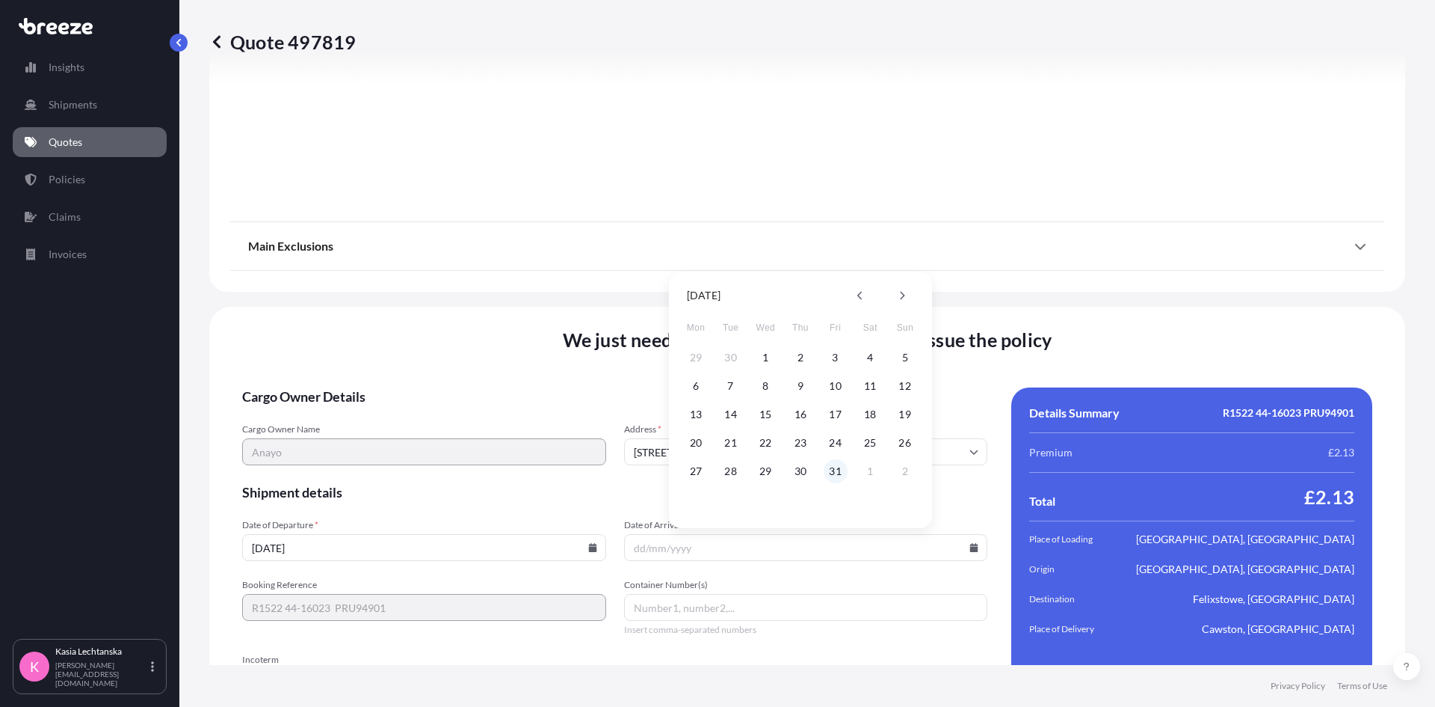
click at [837, 472] on button "31" at bounding box center [836, 471] width 24 height 24
type input "[DATE]"
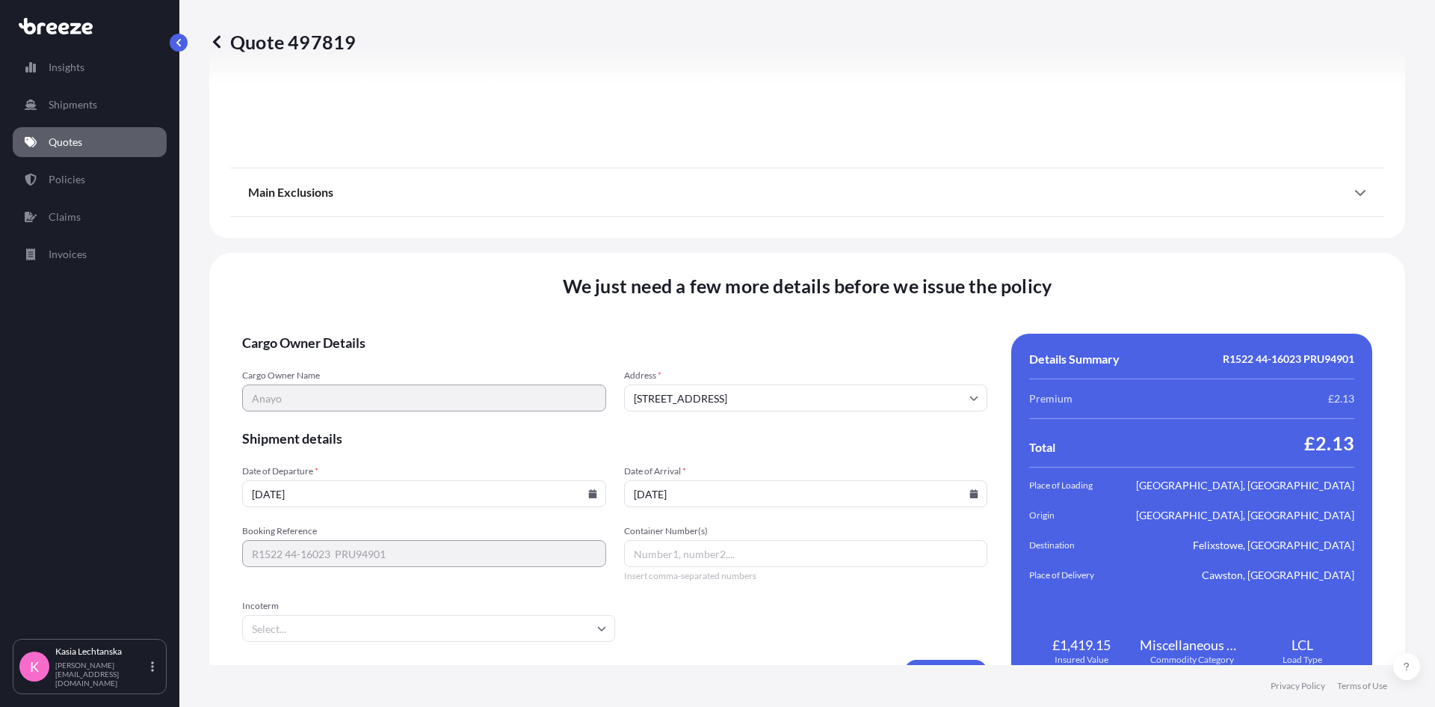
scroll to position [1963, 0]
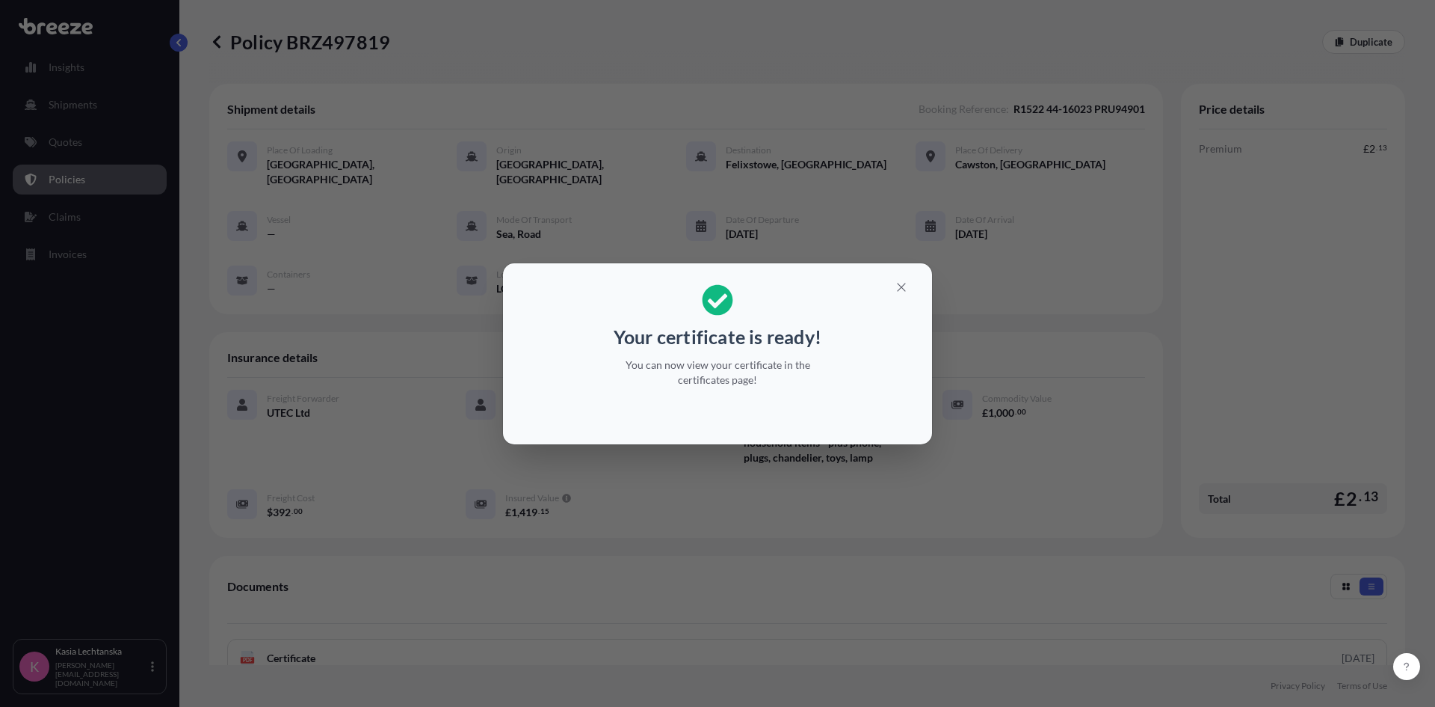
click at [757, 372] on p "You can now view your certificate in the certificates page!" at bounding box center [718, 372] width 230 height 30
click at [901, 289] on icon "button" at bounding box center [901, 286] width 13 height 13
